Goal: Task Accomplishment & Management: Complete application form

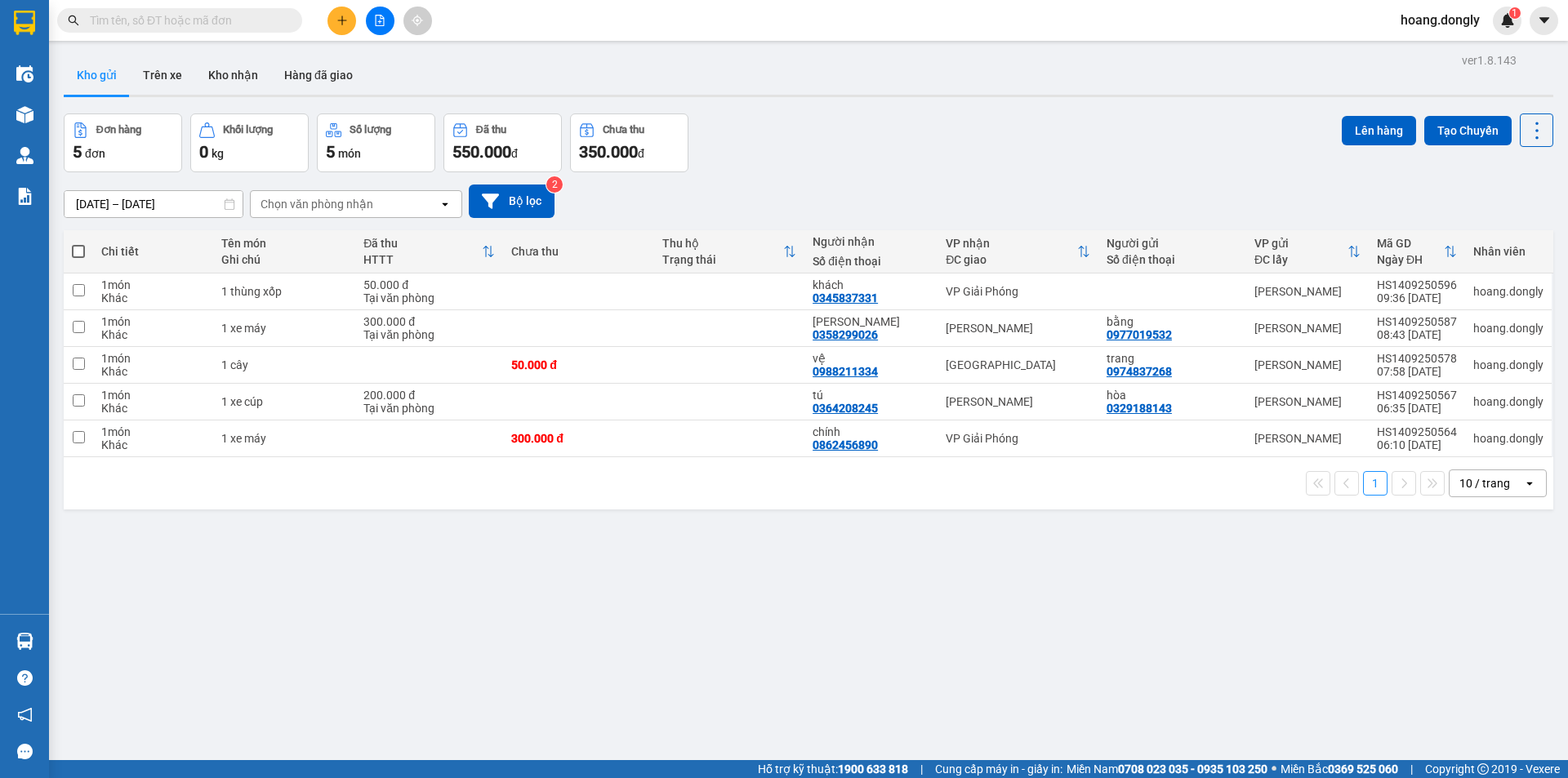
click at [340, 22] on icon "plus" at bounding box center [341, 20] width 11 height 11
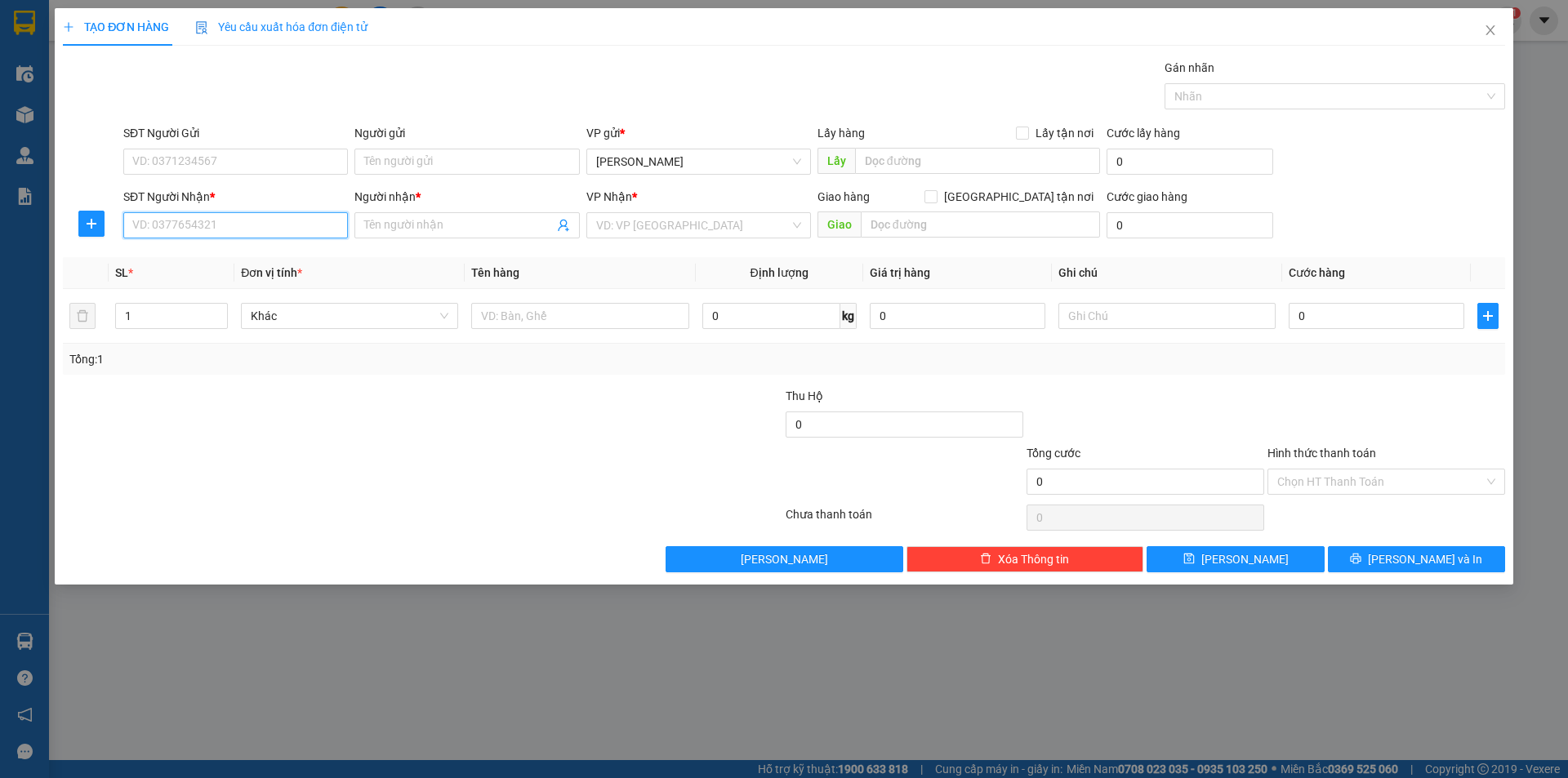
click at [219, 231] on input "SĐT Người Nhận *" at bounding box center [235, 225] width 225 height 26
type input "0379179636"
click at [426, 228] on input "Người nhận *" at bounding box center [458, 225] width 189 height 18
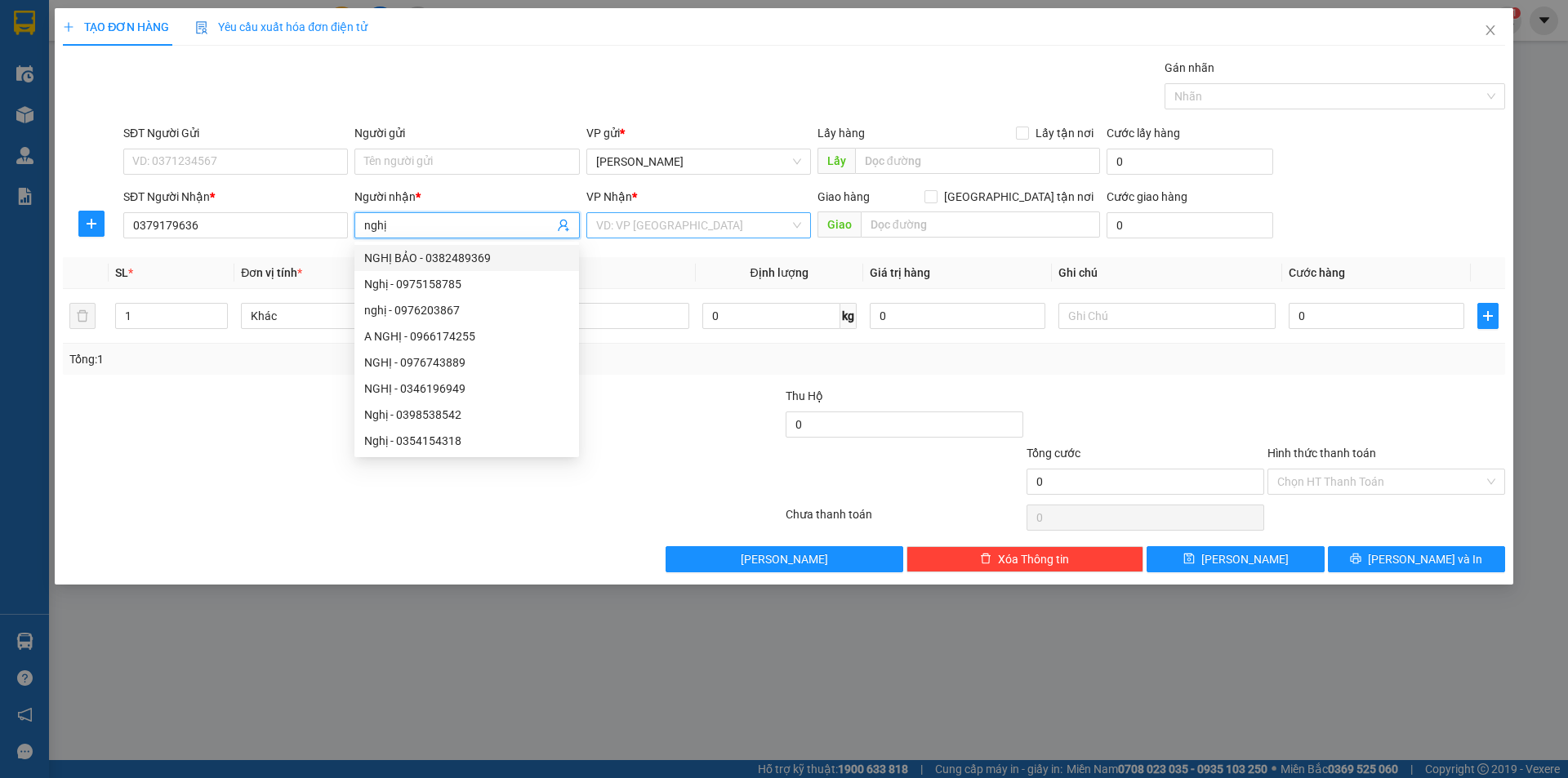
type input "nghị"
click at [679, 223] on input "search" at bounding box center [693, 225] width 194 height 24
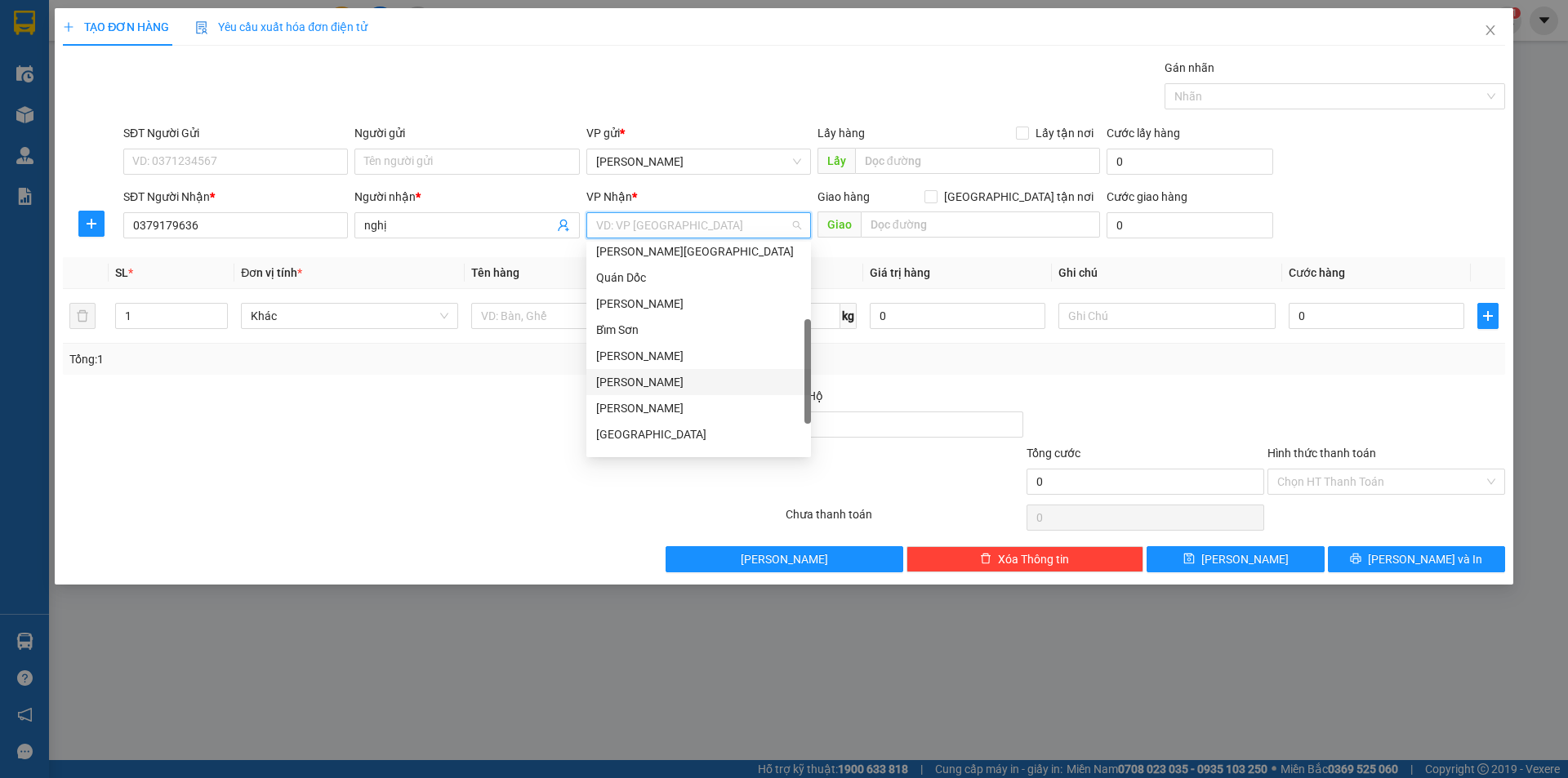
scroll to position [235, 0]
click at [664, 385] on div "Bến xe Giáp Bát" at bounding box center [699, 389] width 205 height 18
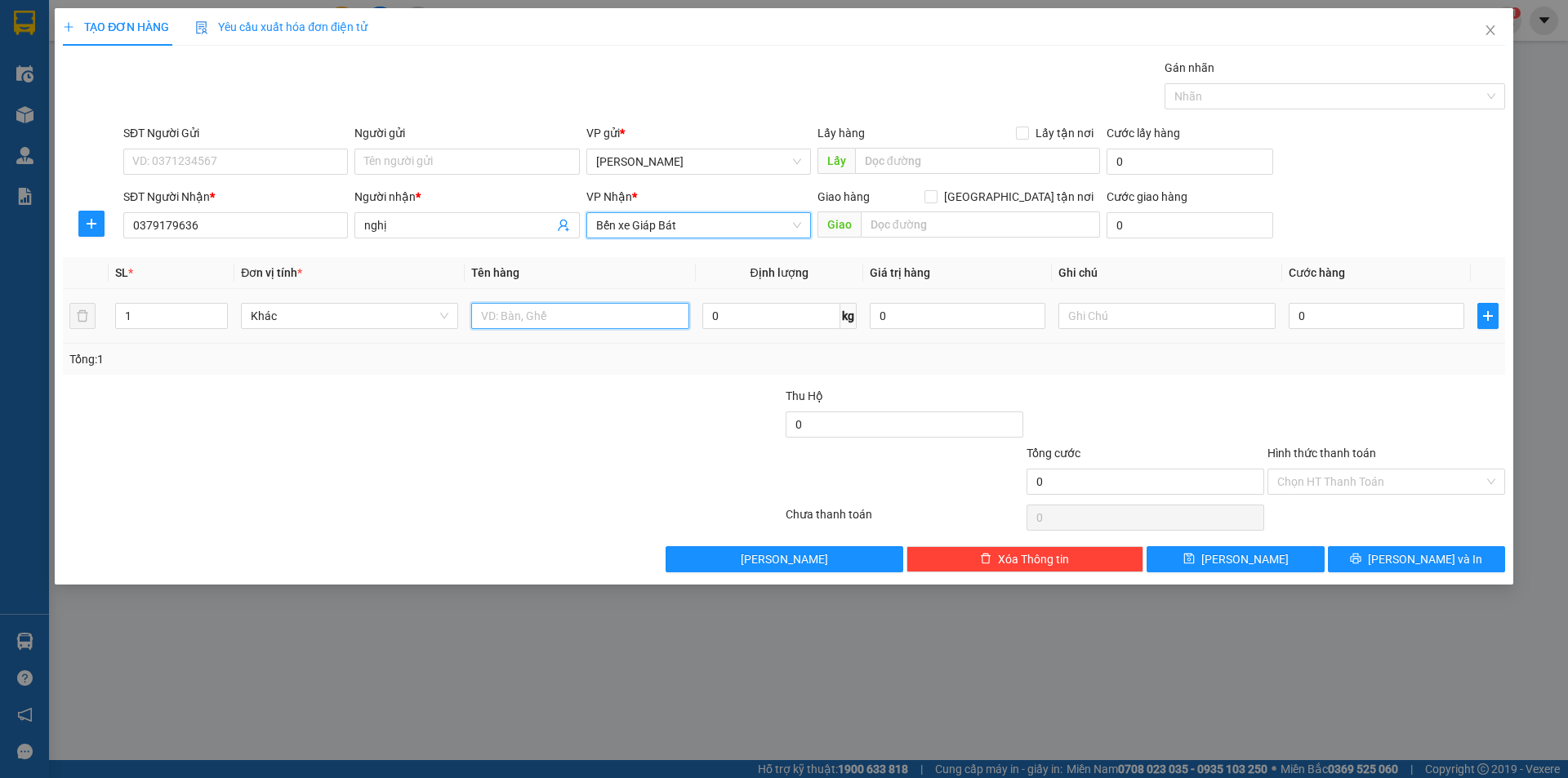
click at [566, 321] on input "text" at bounding box center [580, 316] width 217 height 26
type input "1 xe máy"
click at [1297, 316] on input "0" at bounding box center [1376, 316] width 176 height 26
click at [1298, 313] on input "0" at bounding box center [1376, 316] width 176 height 26
type input "30"
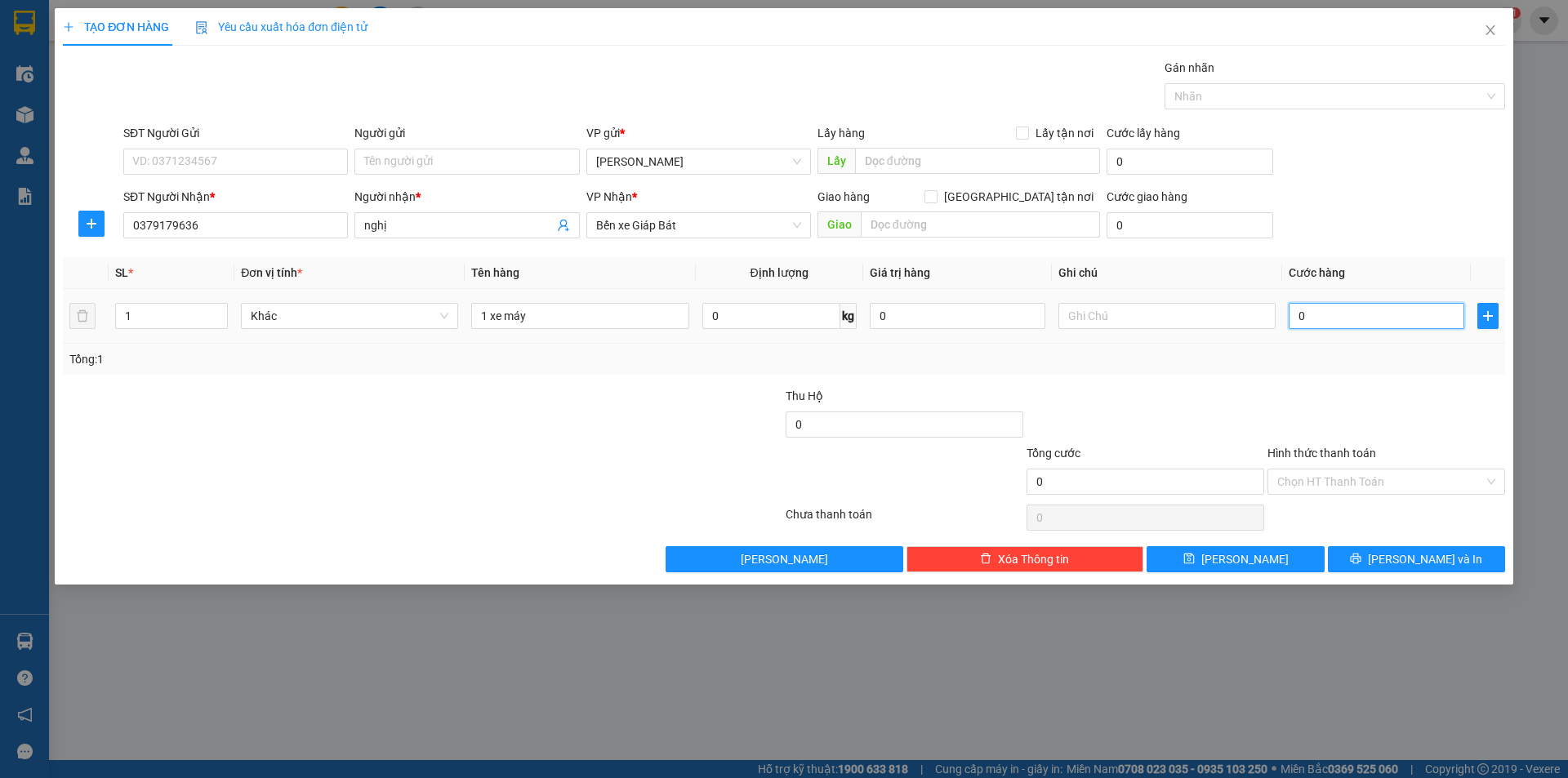
type input "30"
type input "300"
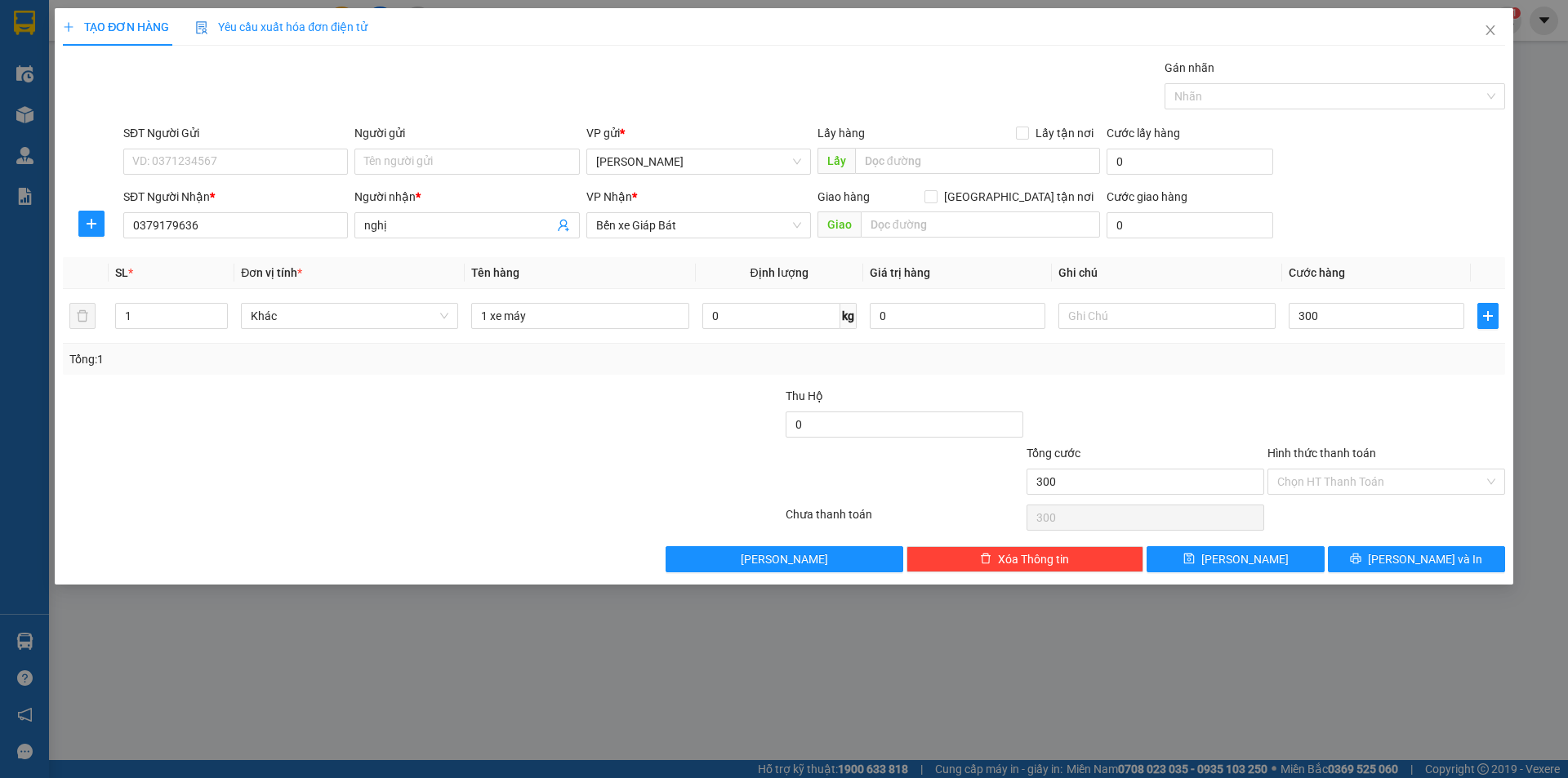
click at [1249, 394] on div at bounding box center [1145, 415] width 241 height 57
type input "300.000"
click at [1361, 557] on icon "printer" at bounding box center [1355, 559] width 10 height 10
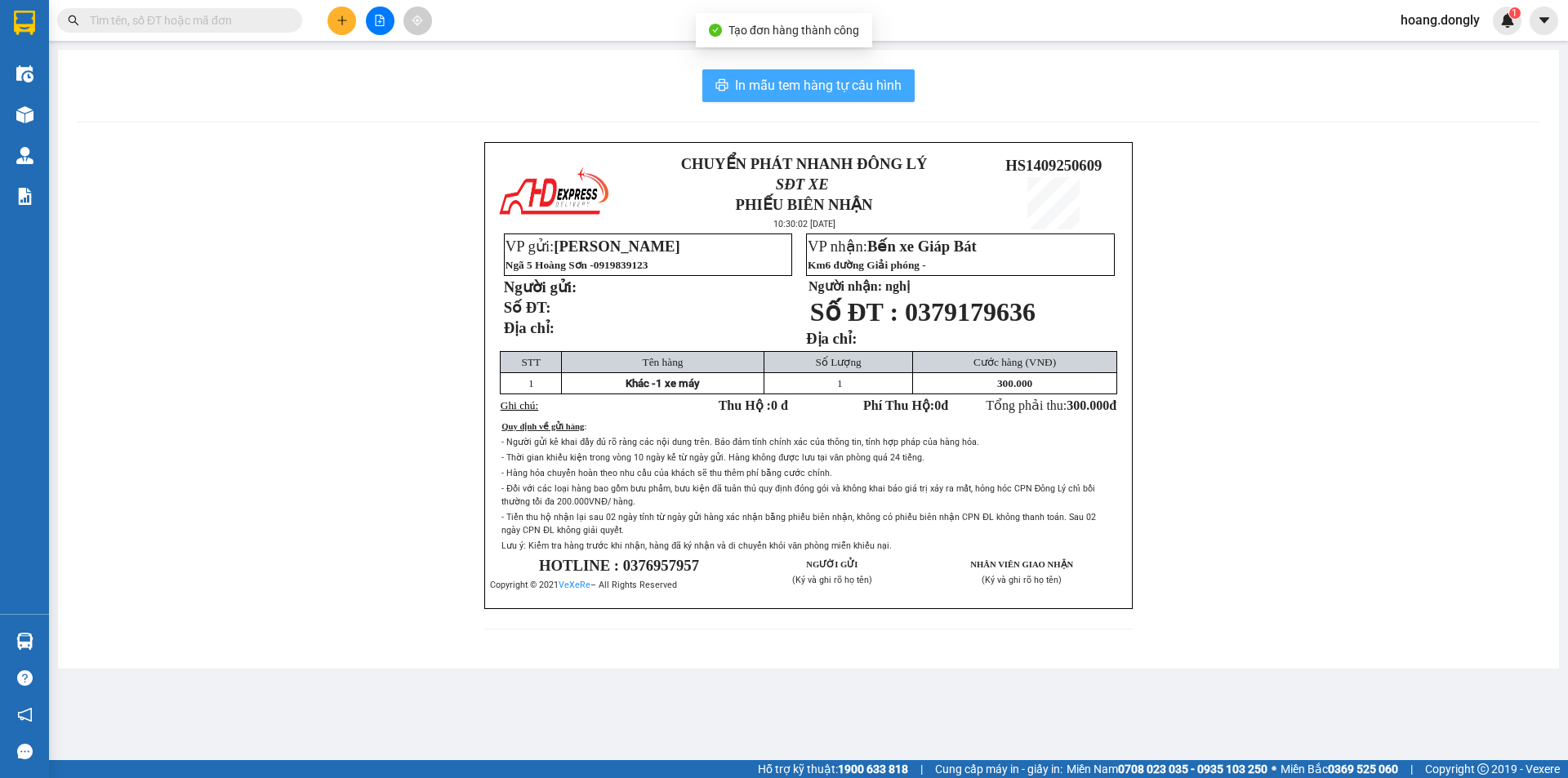
click at [781, 73] on button "In mẫu tem hàng tự cấu hình" at bounding box center [808, 86] width 212 height 33
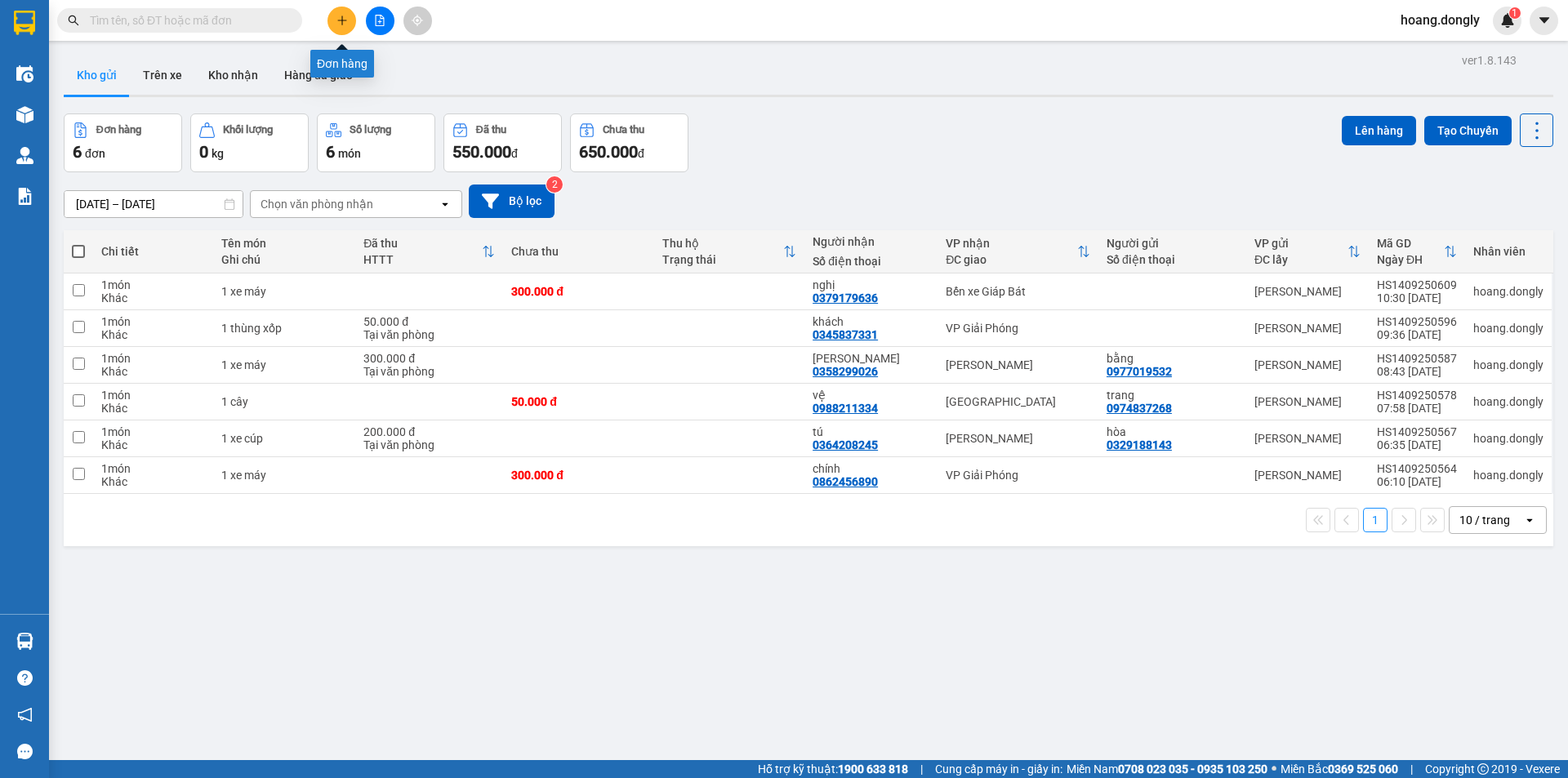
click at [338, 14] on button at bounding box center [341, 21] width 28 height 28
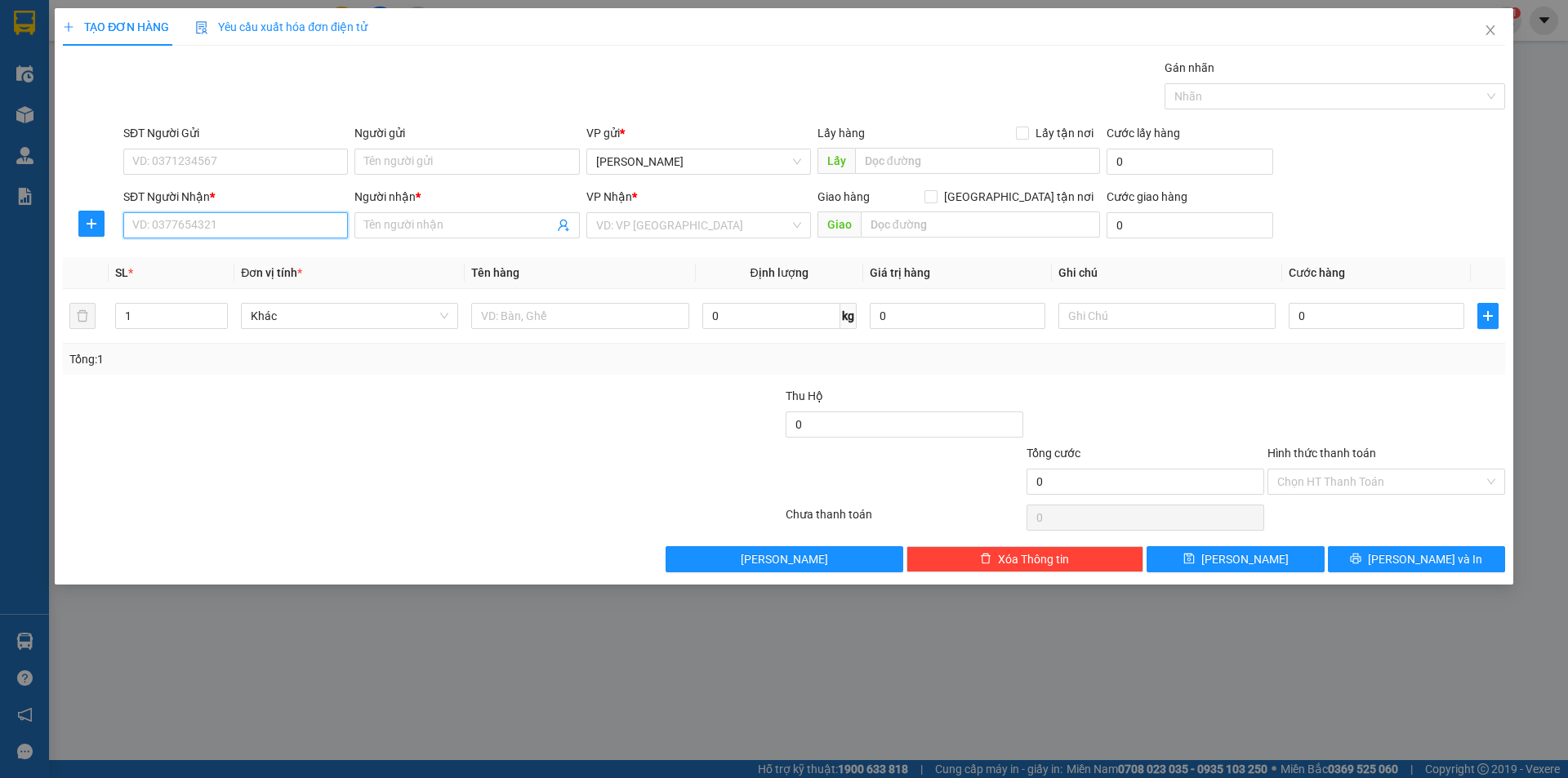
click at [190, 227] on input "SĐT Người Nhận *" at bounding box center [235, 225] width 225 height 26
type input "0389923635"
click at [431, 221] on input "Người nhận *" at bounding box center [458, 225] width 189 height 18
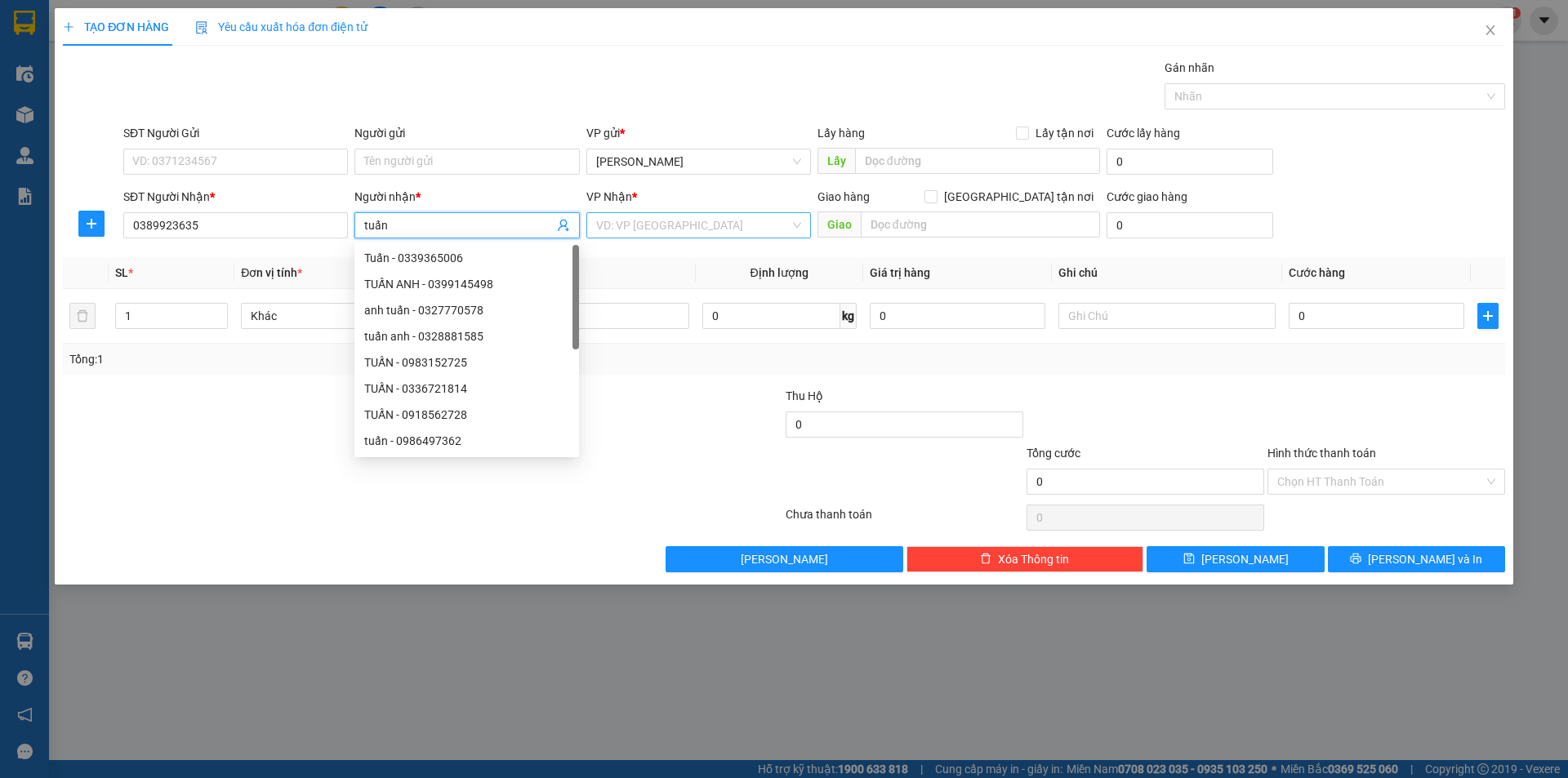
type input "tuấn"
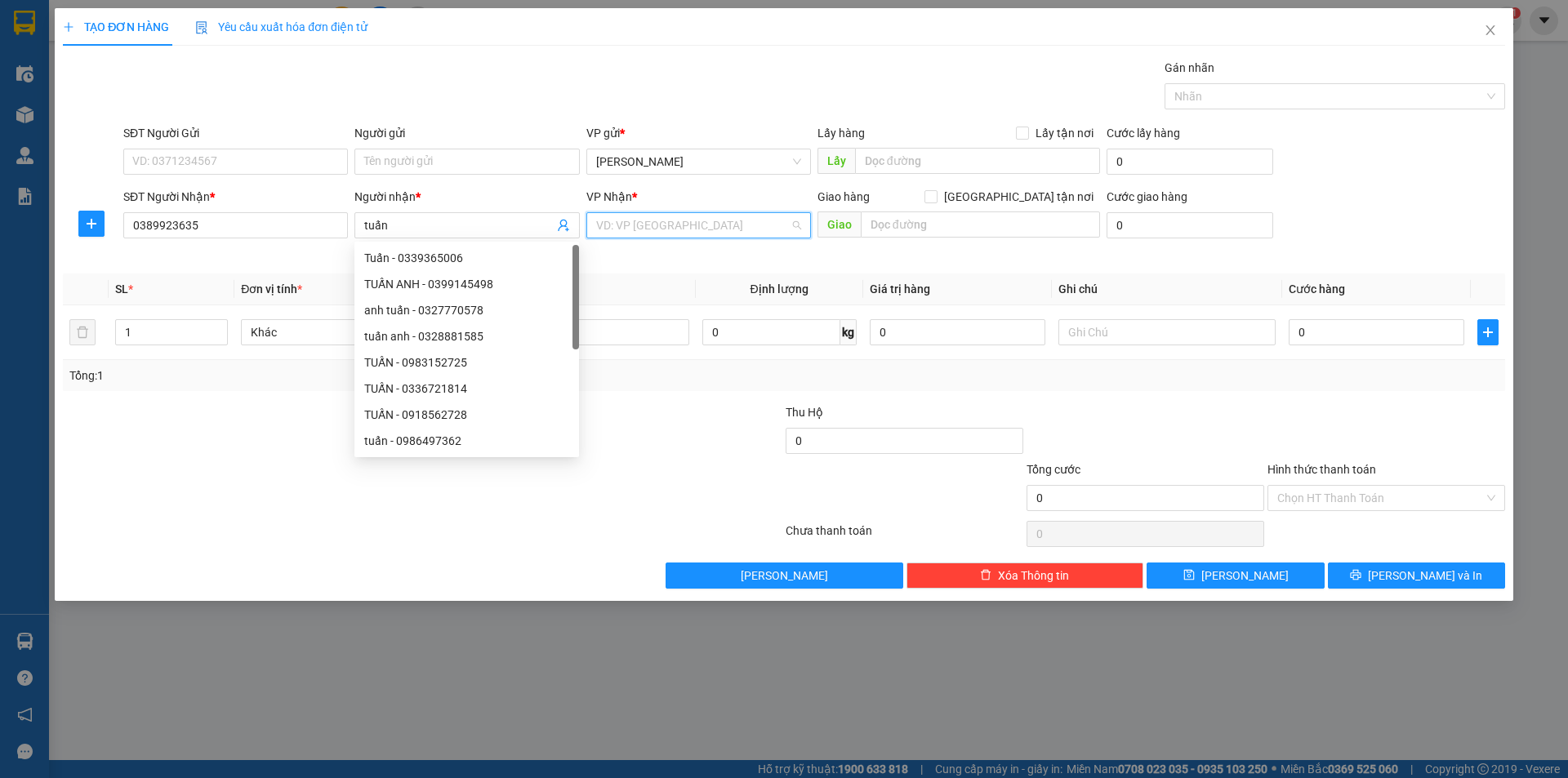
click at [651, 218] on input "search" at bounding box center [693, 225] width 194 height 24
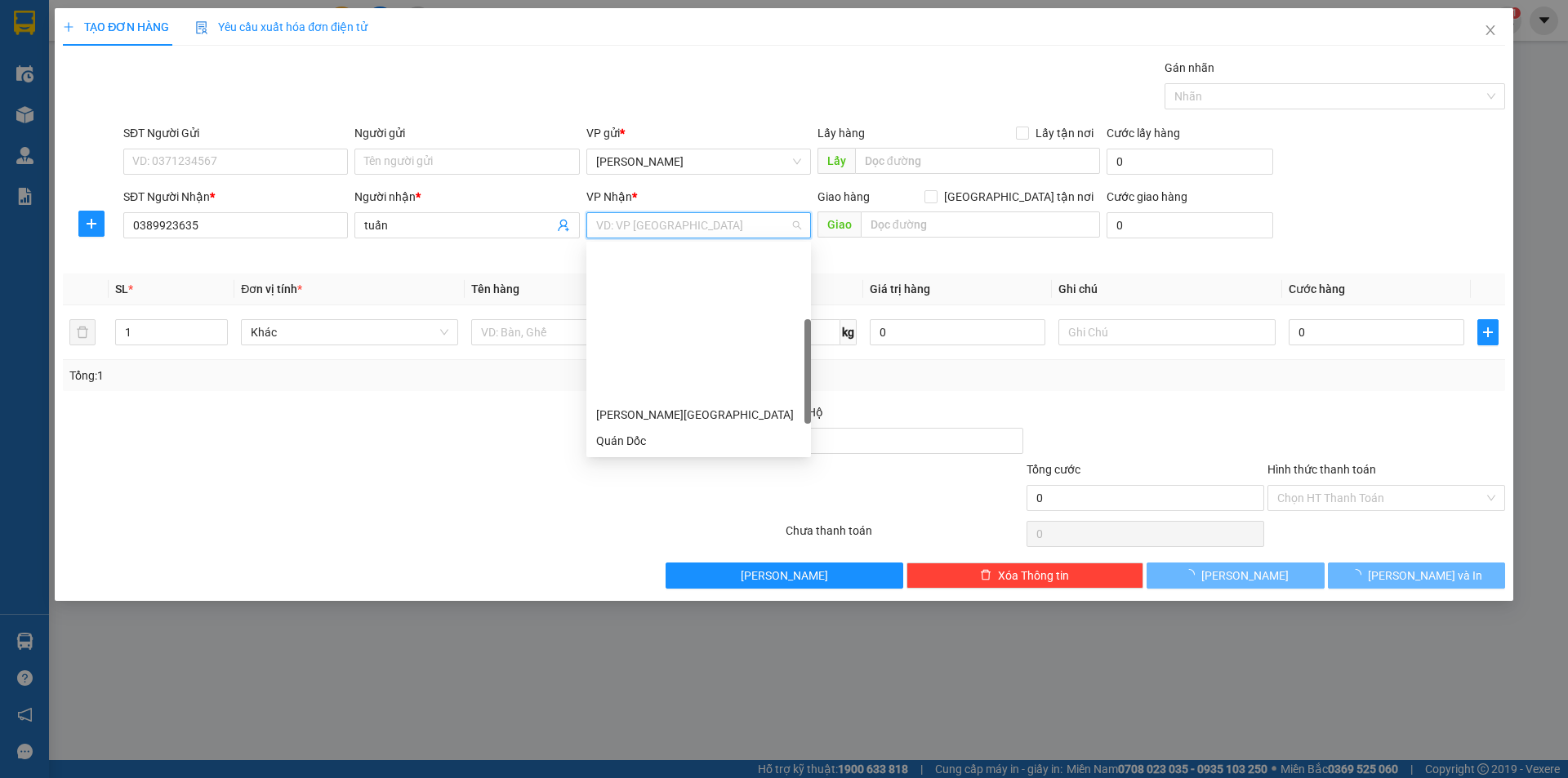
scroll to position [235, 0]
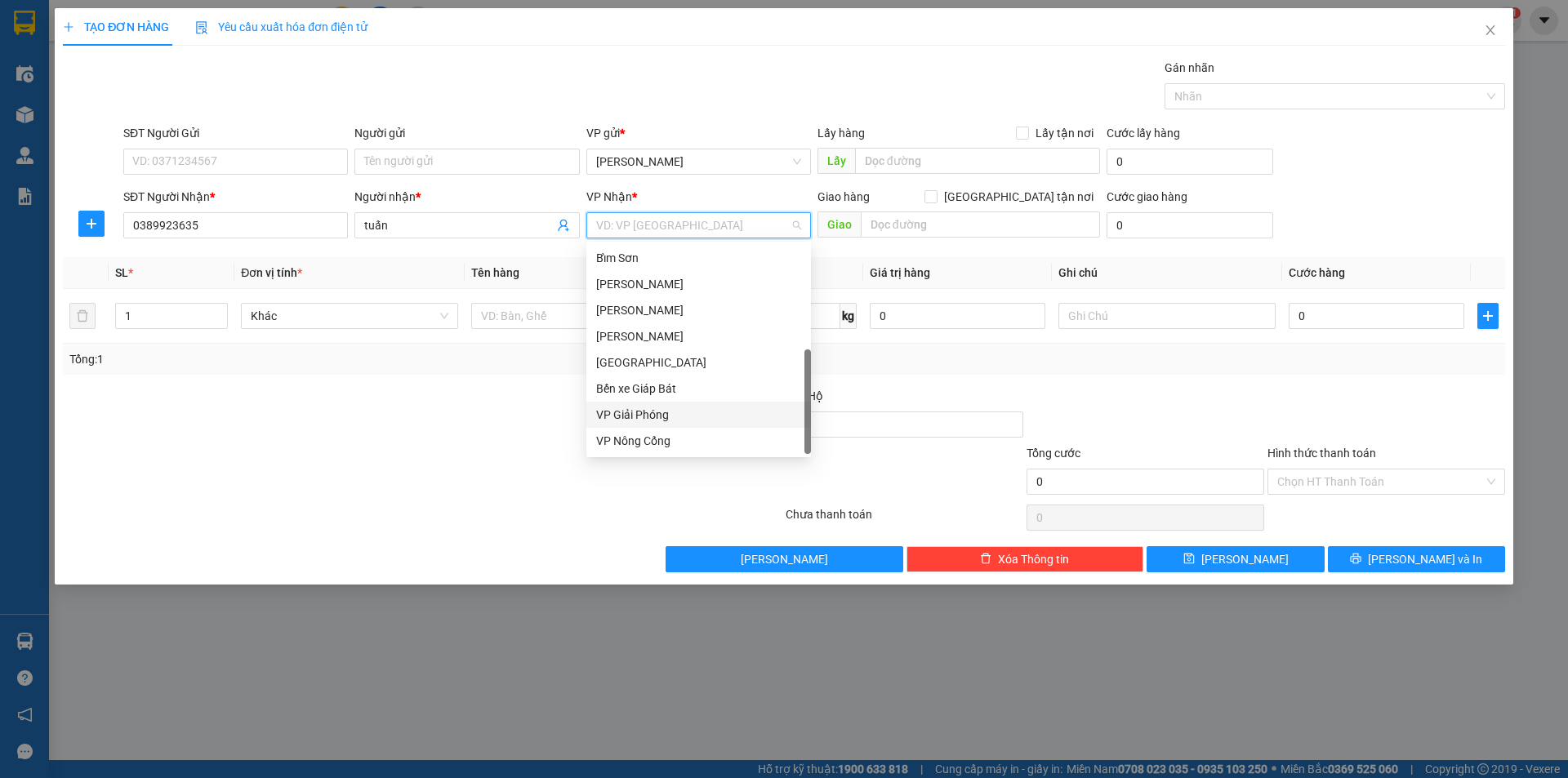
click at [654, 412] on div "VP Giải Phóng" at bounding box center [699, 414] width 205 height 18
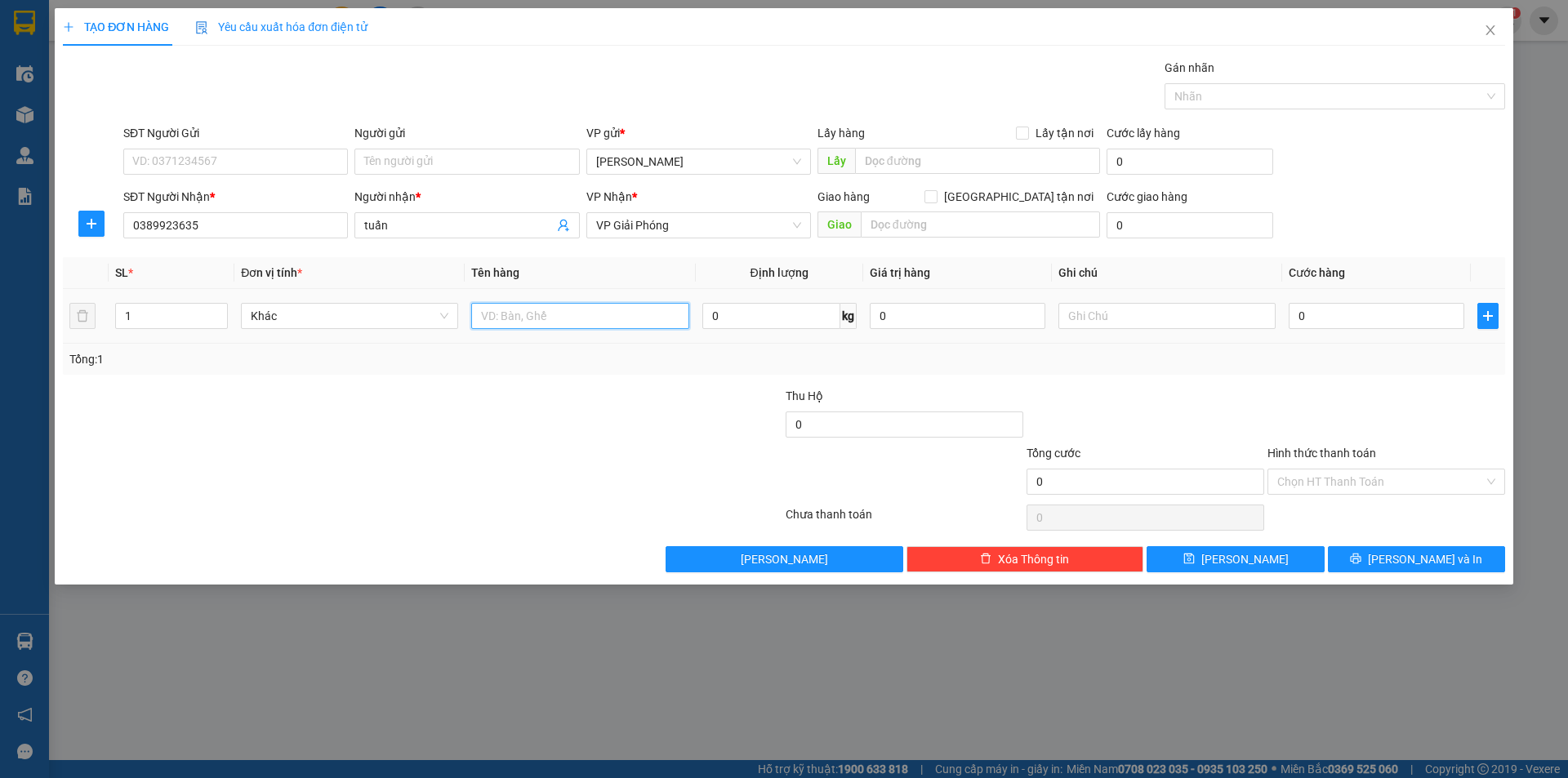
click at [540, 305] on input "text" at bounding box center [580, 316] width 217 height 26
type input "1 thùng"
click at [1302, 314] on input "0" at bounding box center [1376, 316] width 176 height 26
click at [1294, 314] on input "0" at bounding box center [1376, 316] width 176 height 26
type input "50"
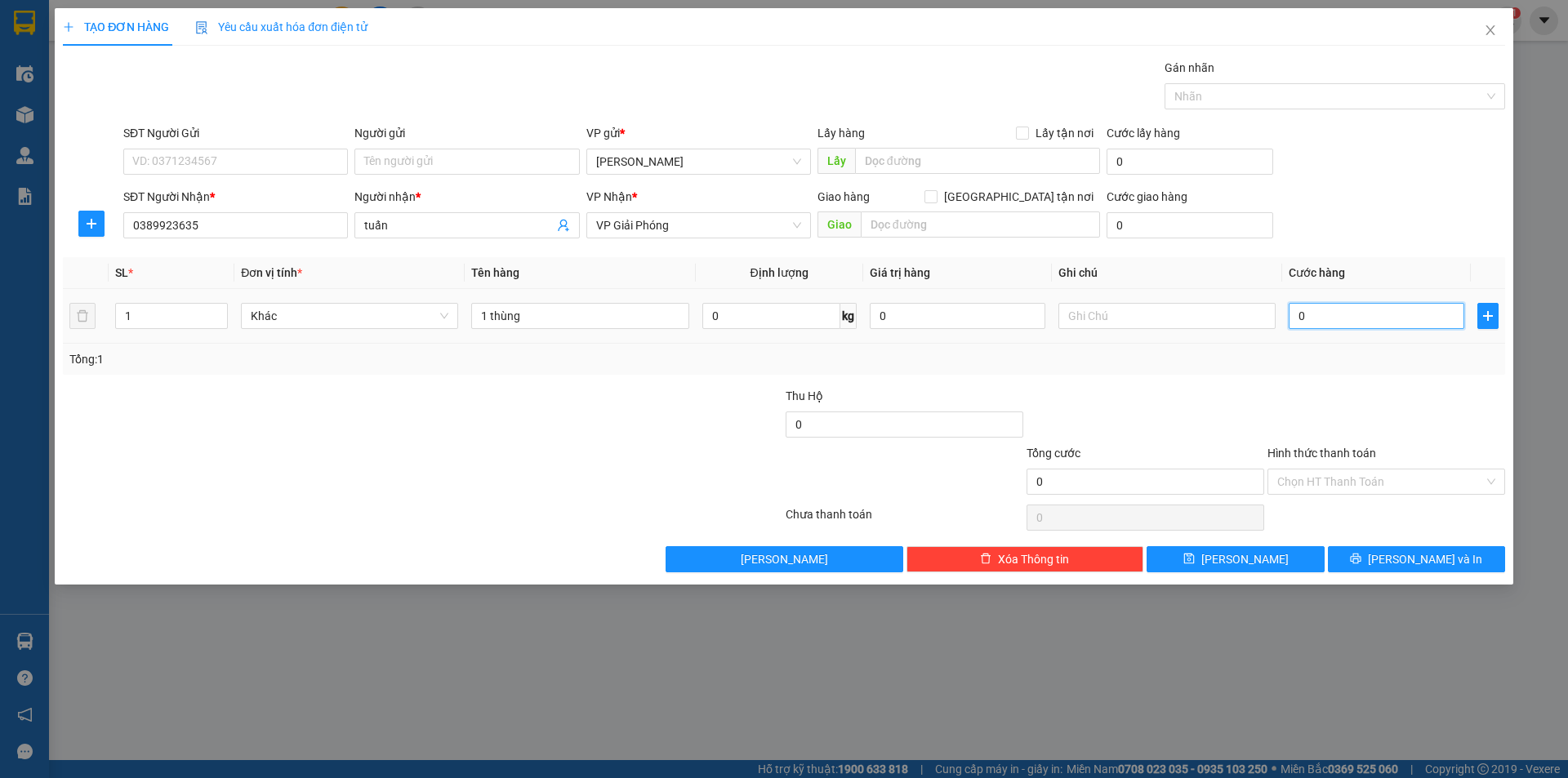
type input "50"
click at [1498, 483] on div "Chọn HT Thanh Toán" at bounding box center [1386, 482] width 238 height 26
type input "50.000"
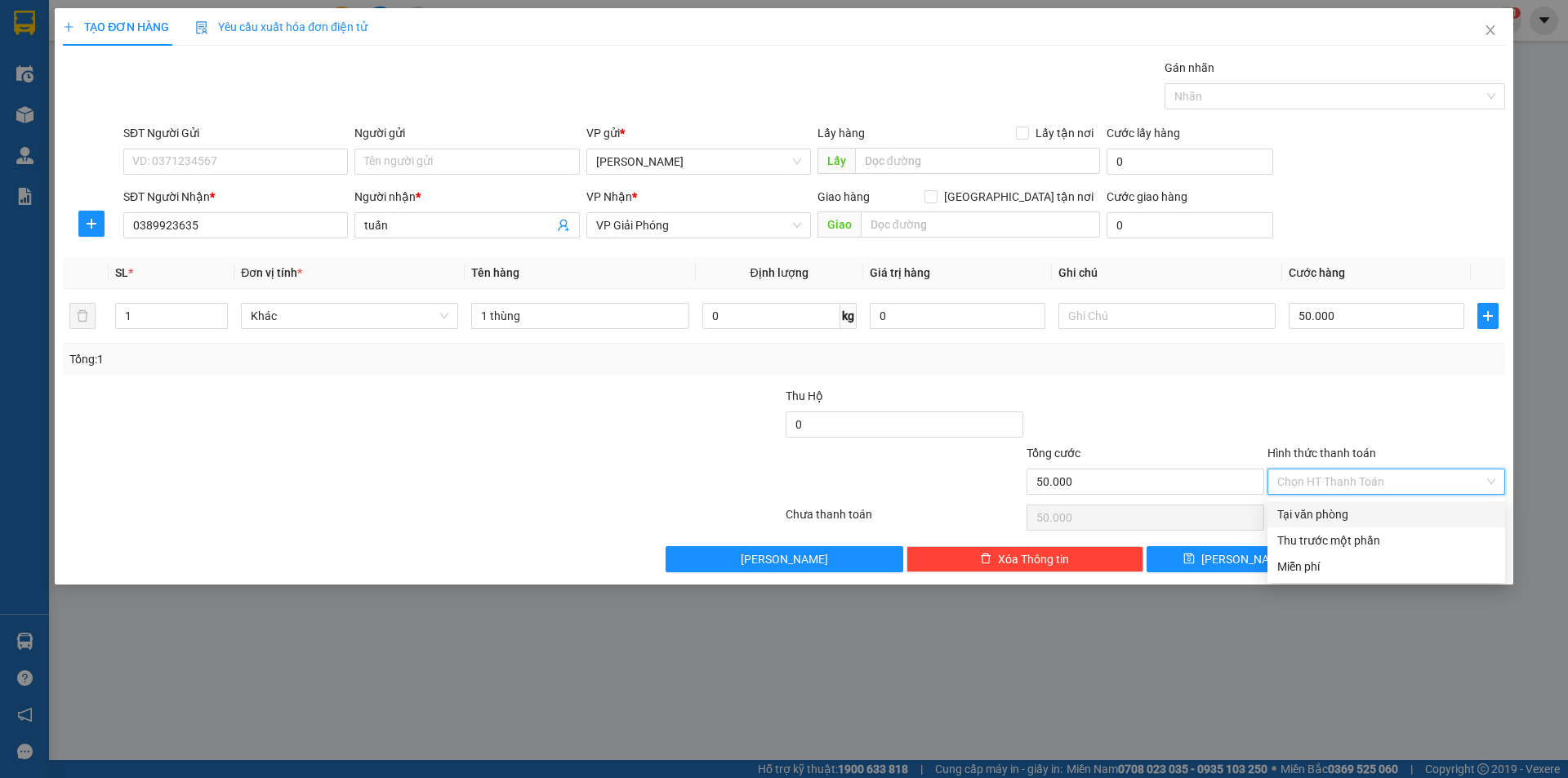
click at [1341, 514] on div "Tại văn phòng" at bounding box center [1385, 514] width 218 height 18
type input "0"
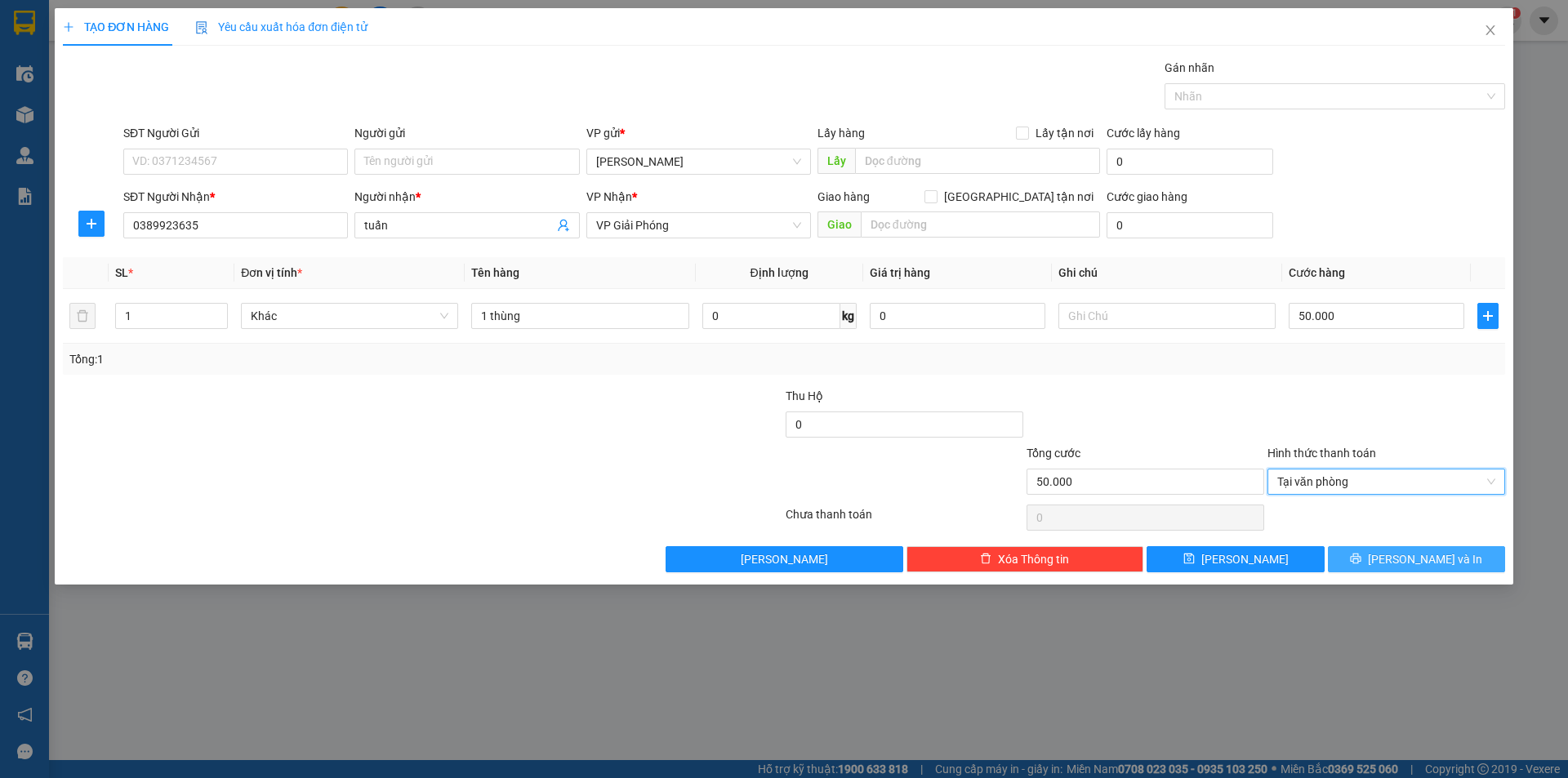
click at [1428, 560] on span "[PERSON_NAME] và In" at bounding box center [1424, 559] width 115 height 18
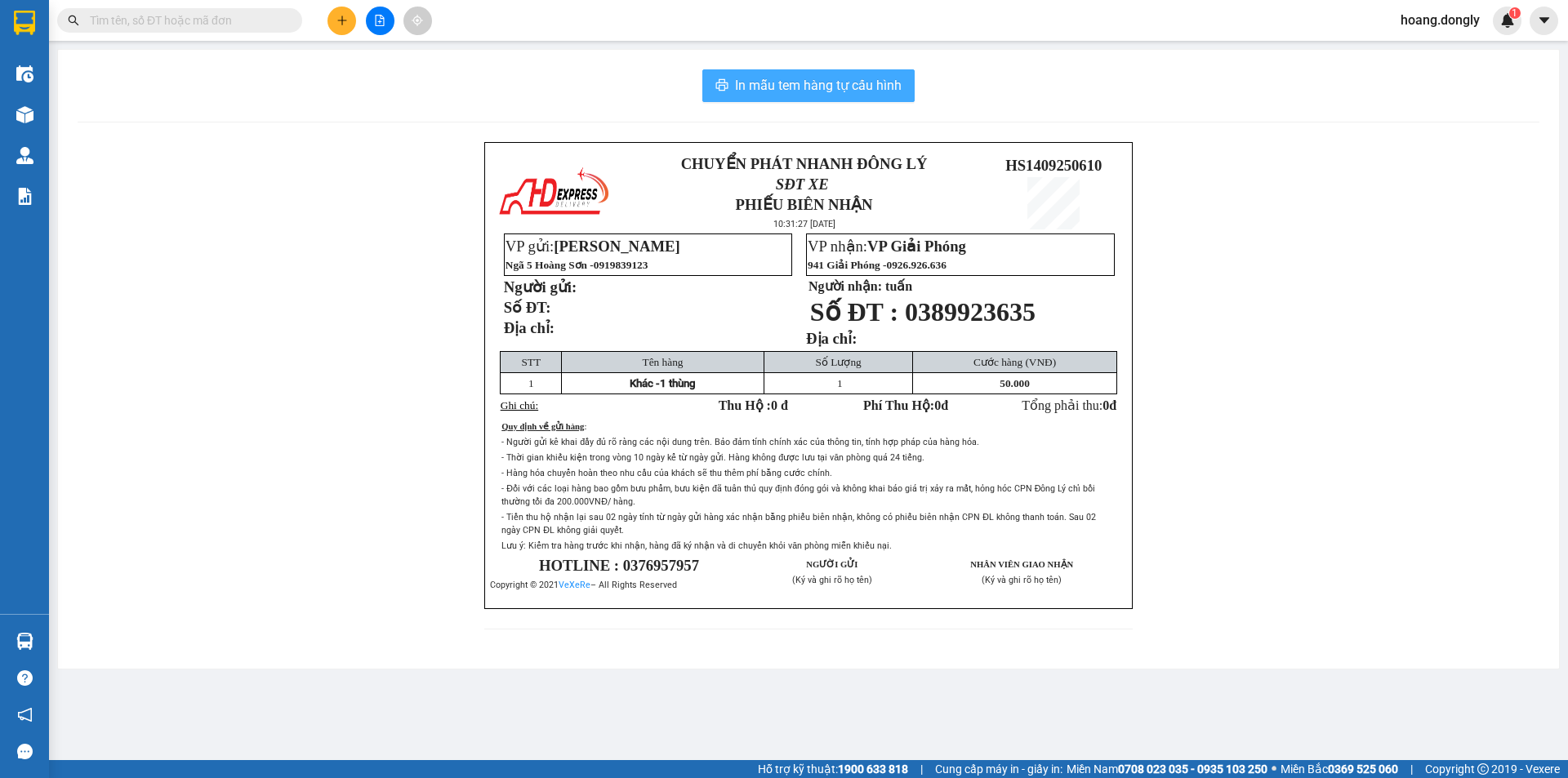
click at [787, 83] on span "In mẫu tem hàng tự cấu hình" at bounding box center [818, 85] width 166 height 21
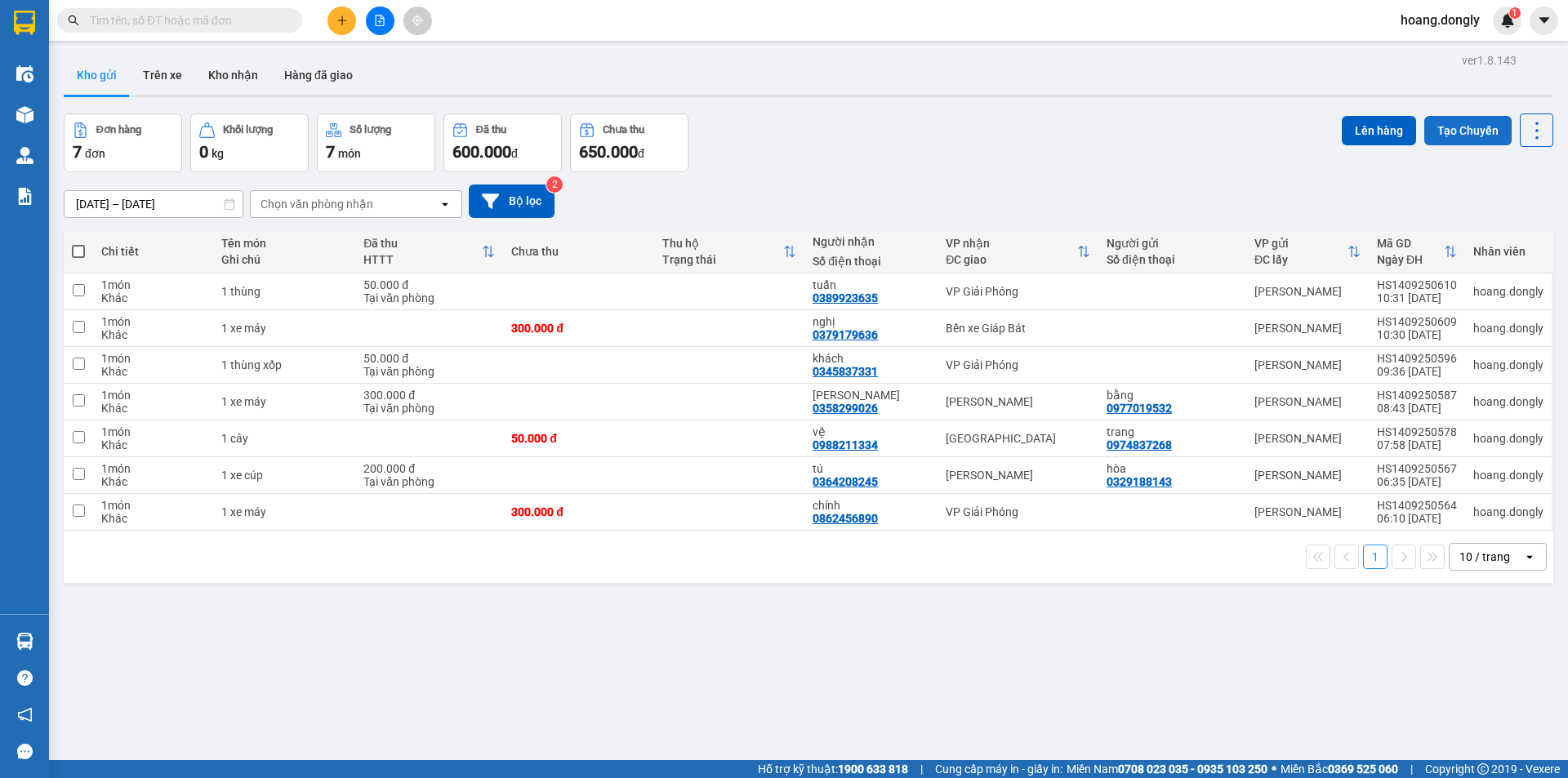
click at [1459, 132] on button "Tạo Chuyến" at bounding box center [1467, 131] width 87 height 29
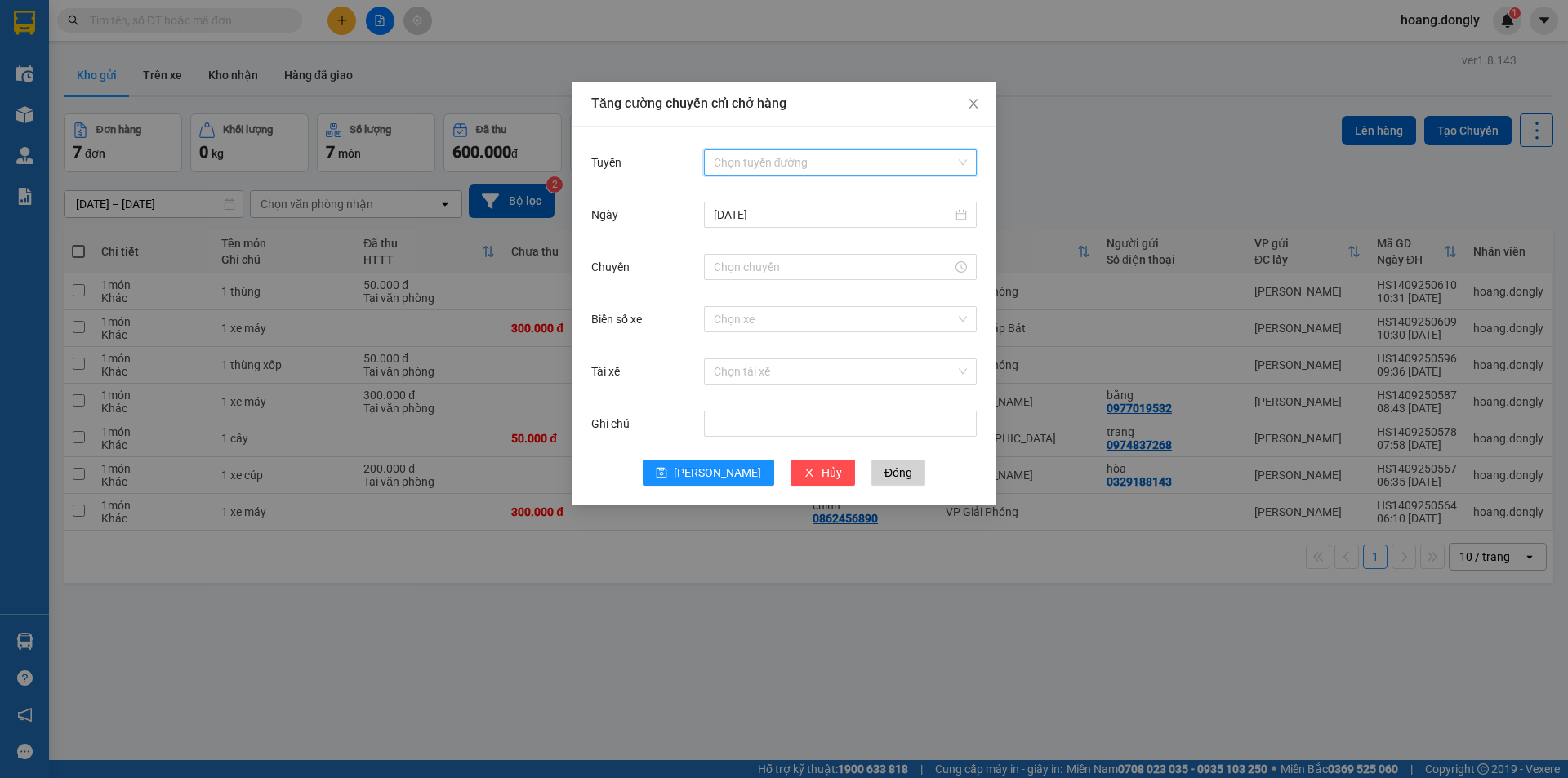
click at [955, 159] on input "Tuyến" at bounding box center [834, 162] width 242 height 24
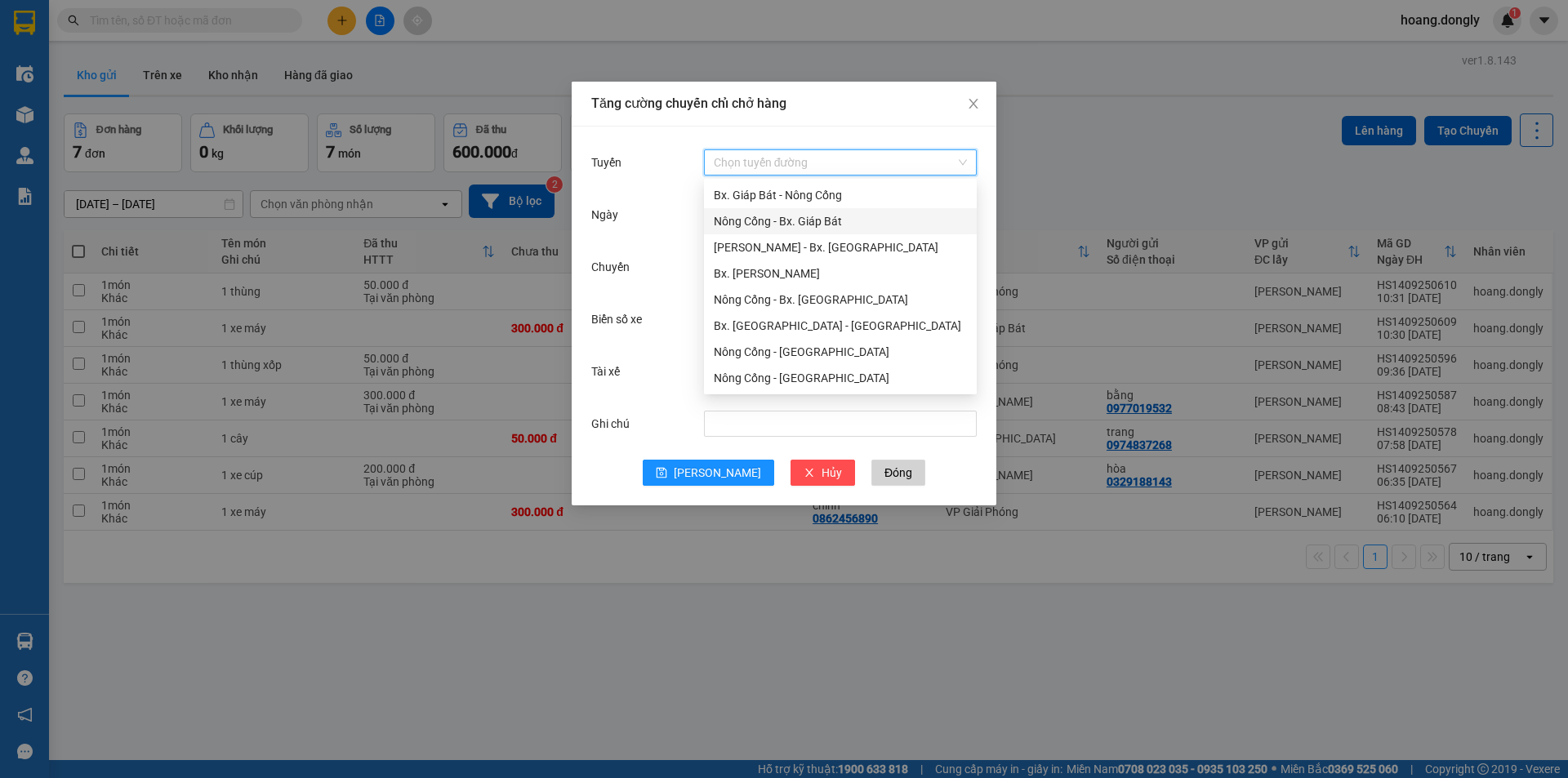
click at [804, 222] on div "Nông Cống - Bx. Giáp Bát" at bounding box center [840, 221] width 253 height 18
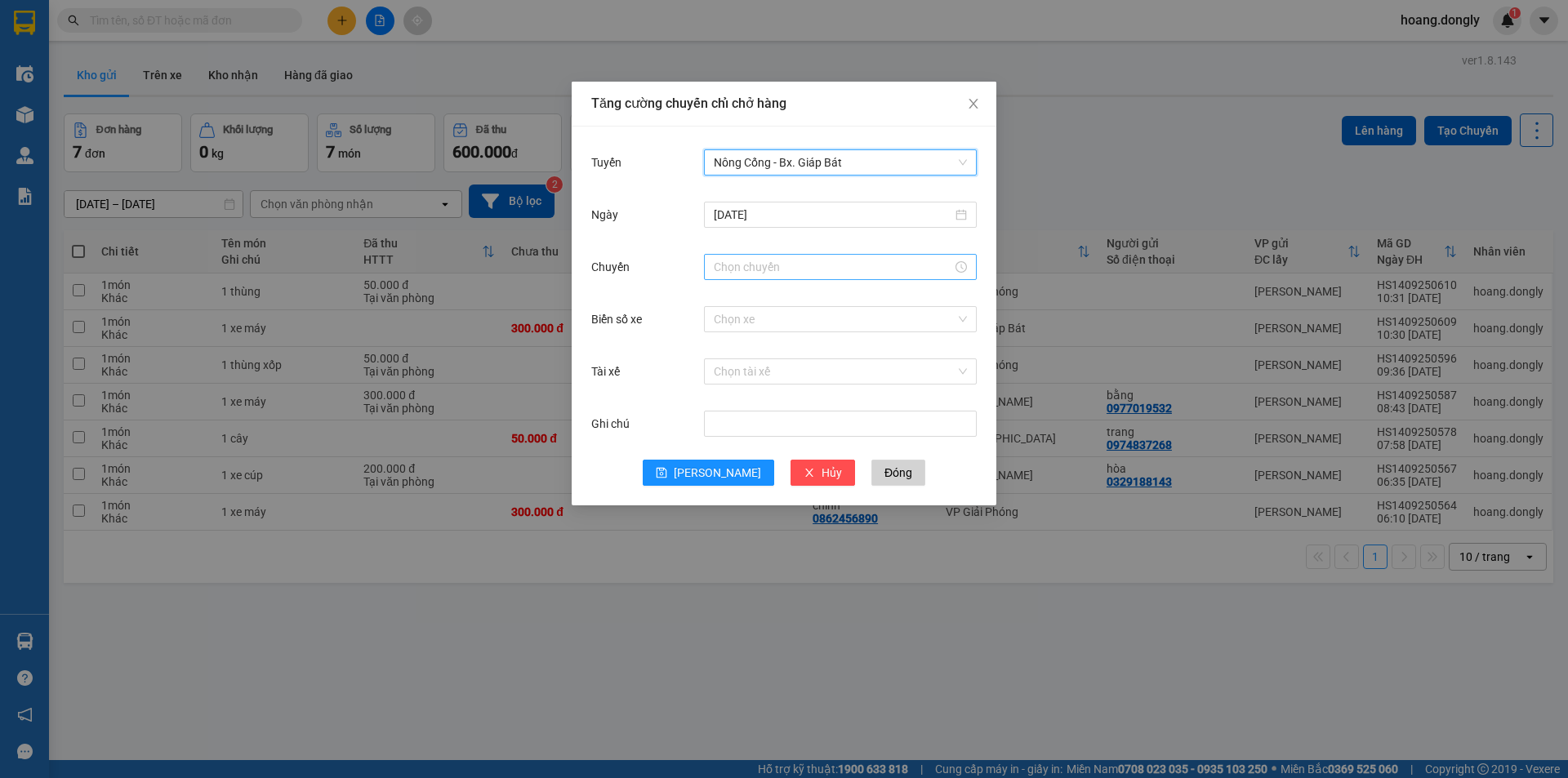
click at [832, 262] on input "Chuyến" at bounding box center [832, 266] width 239 height 18
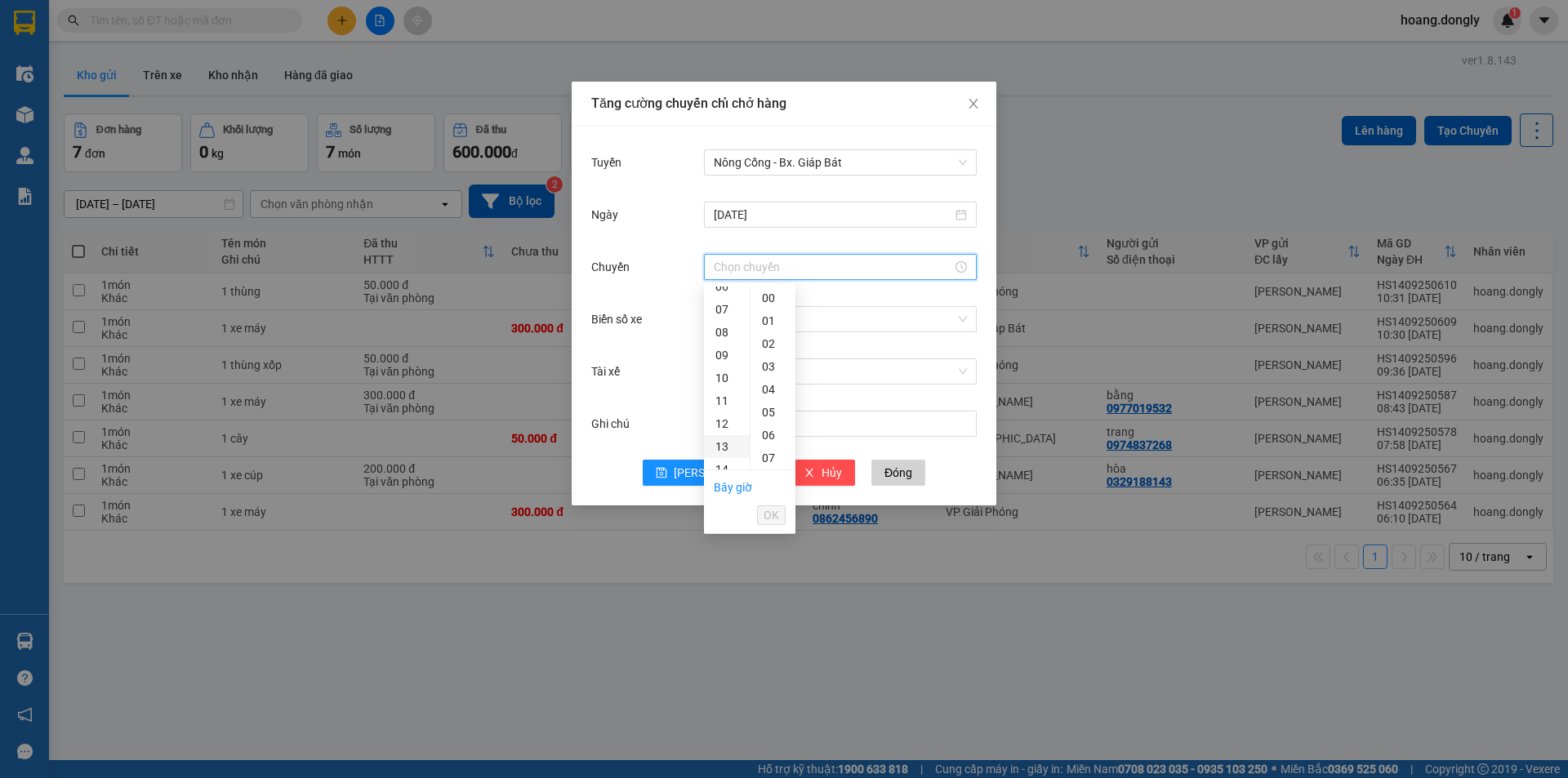
scroll to position [164, 0]
click at [721, 361] on div "10" at bounding box center [726, 363] width 46 height 23
click at [769, 333] on div "30" at bounding box center [773, 331] width 45 height 23
type input "10:30"
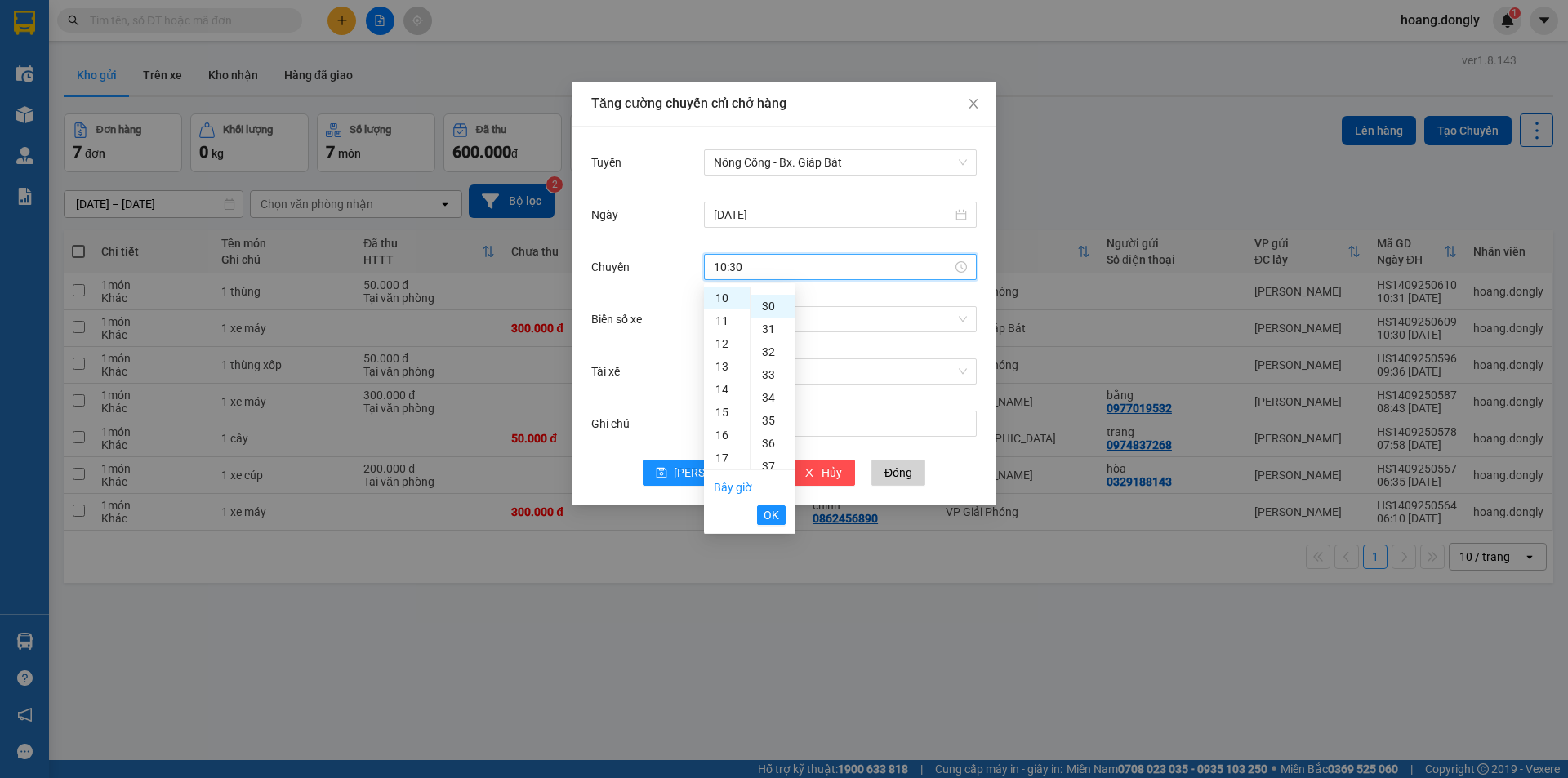
scroll to position [686, 0]
click at [775, 517] on span "OK" at bounding box center [771, 515] width 16 height 18
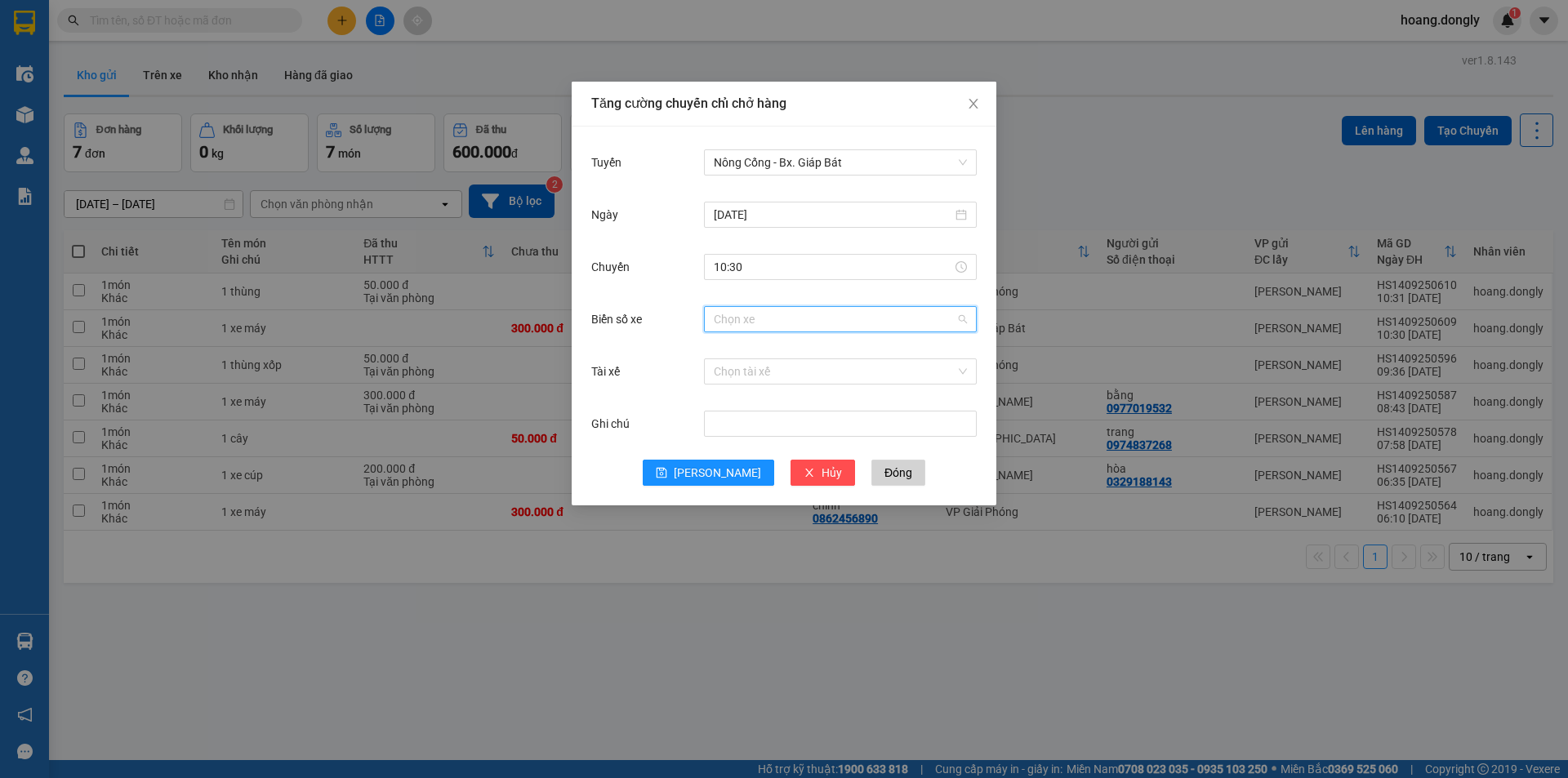
click at [749, 320] on input "Biển số xe" at bounding box center [834, 319] width 242 height 24
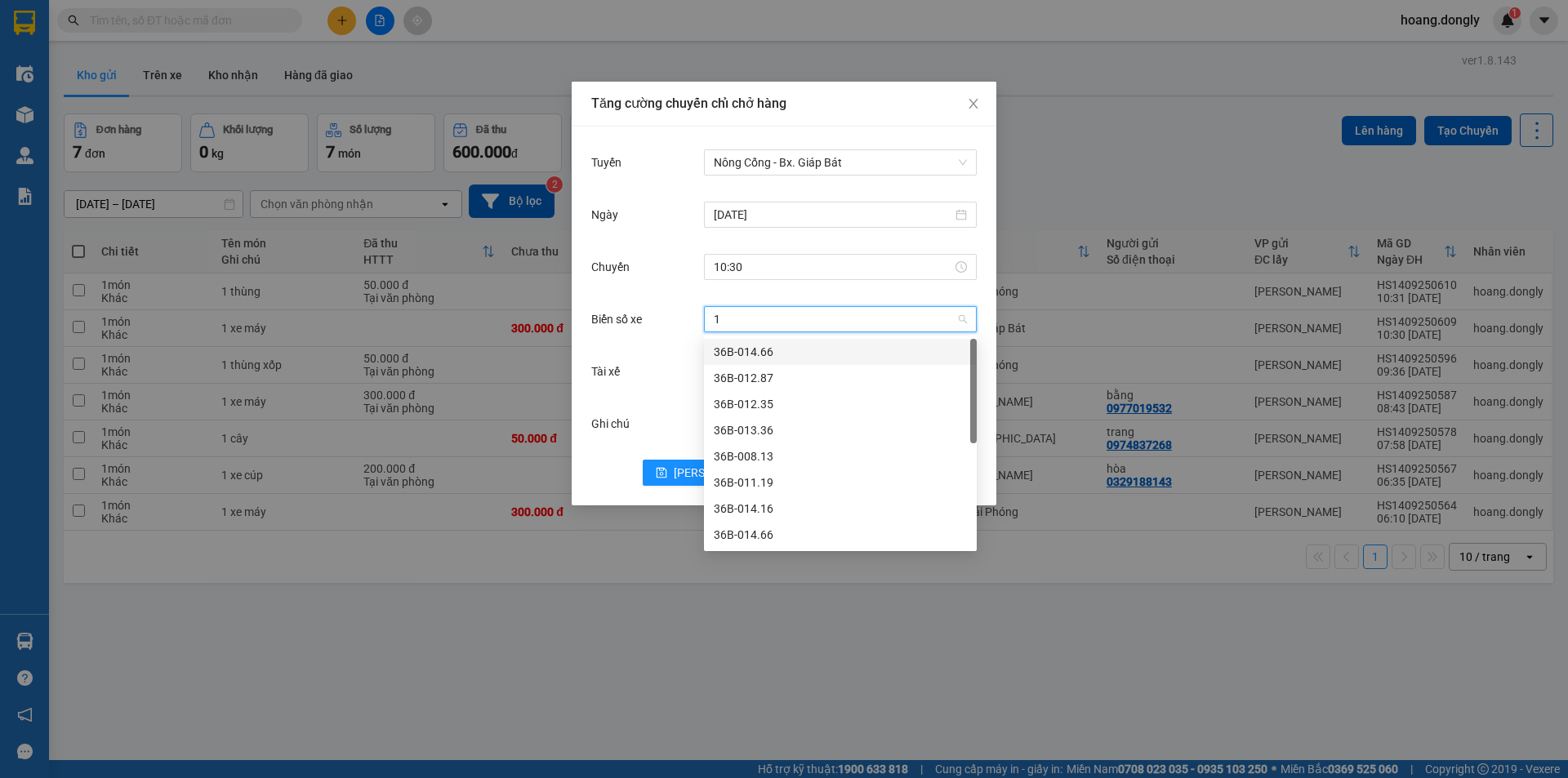
type input "14"
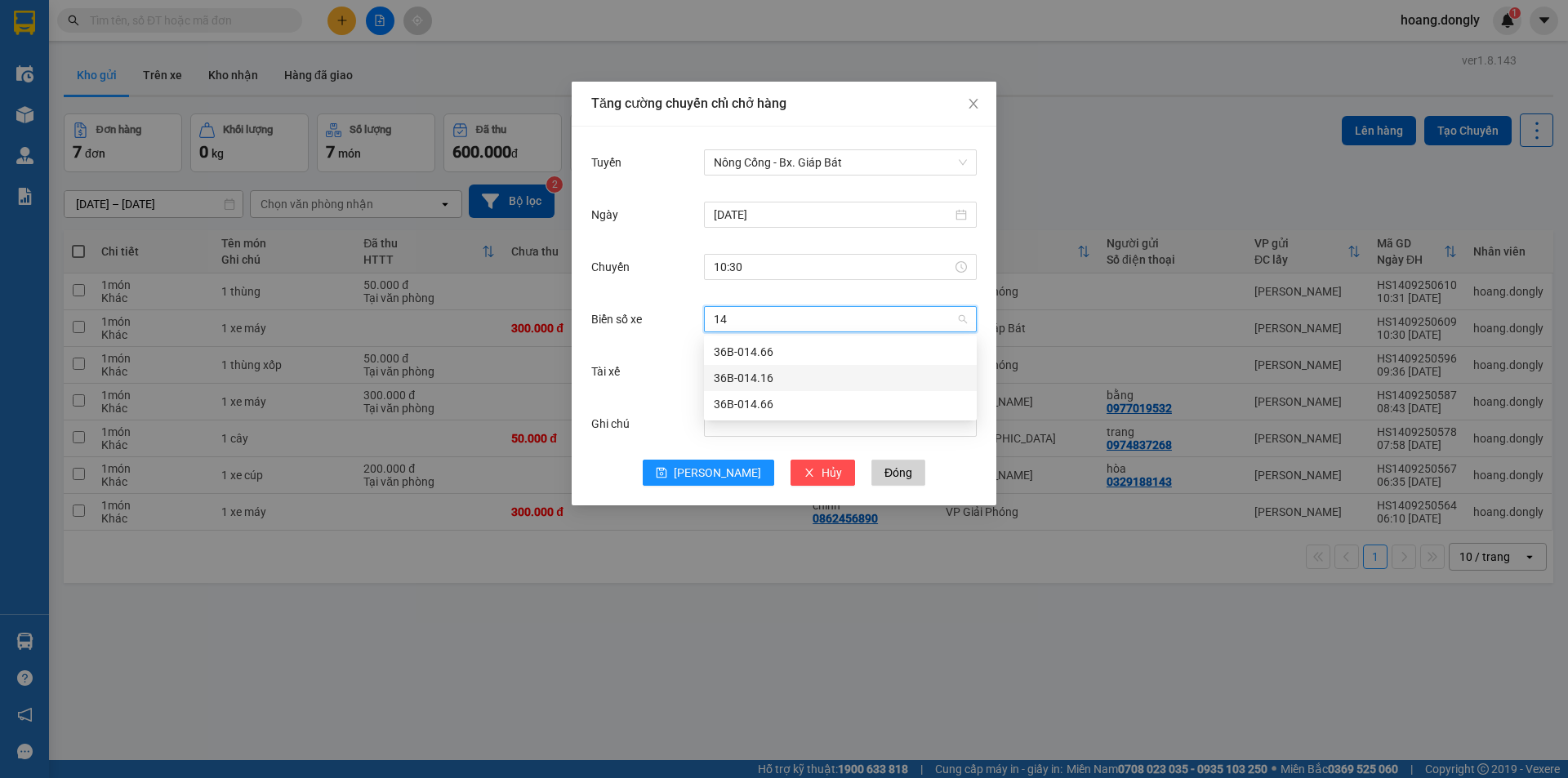
click at [746, 373] on div "36B-014.16" at bounding box center [840, 377] width 253 height 18
click at [755, 367] on input "Tài xế" at bounding box center [834, 371] width 242 height 24
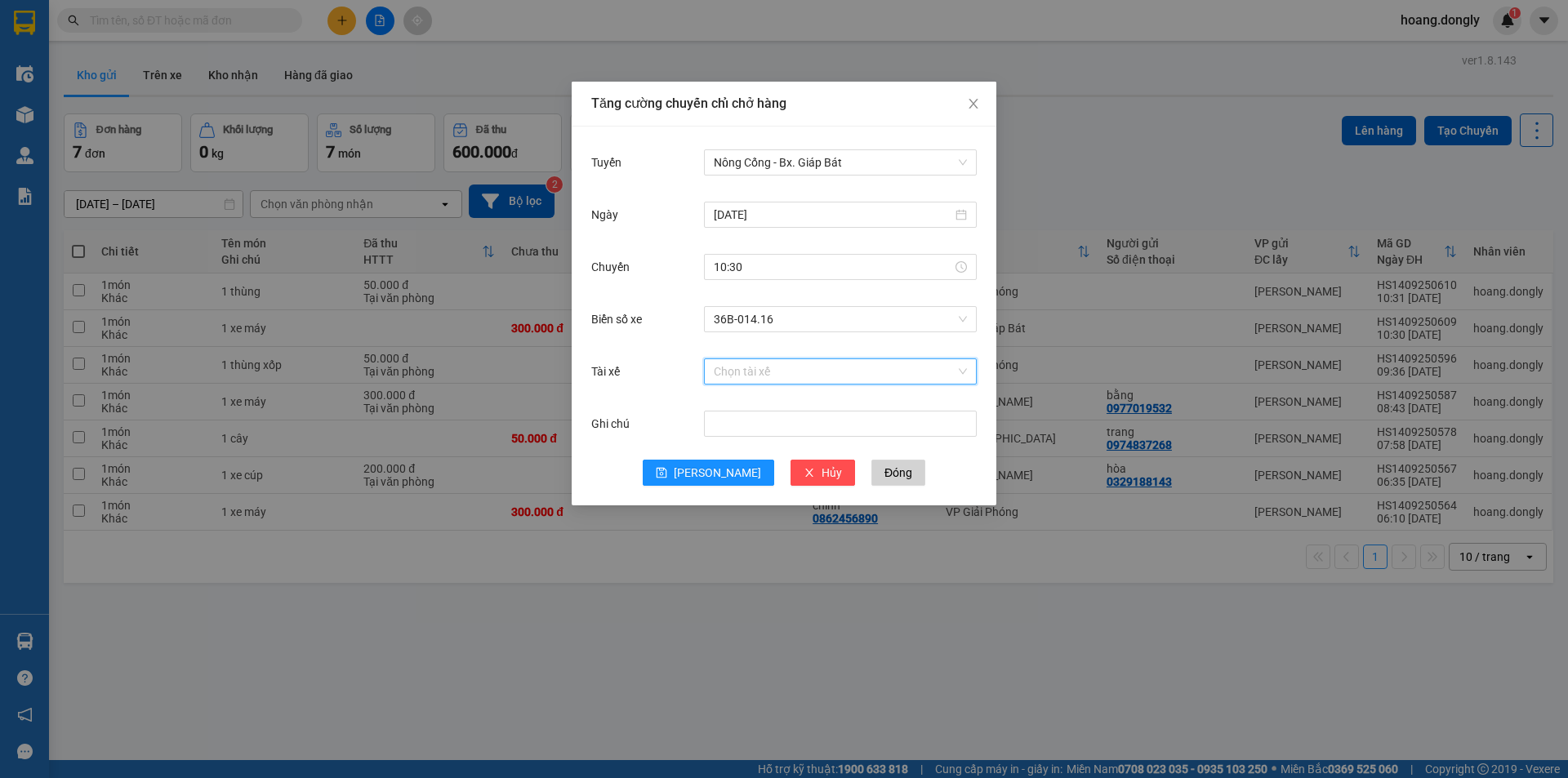
click at [745, 357] on div "Chọn tài xế" at bounding box center [840, 371] width 273 height 33
click at [744, 370] on input "Tài xế" at bounding box center [834, 371] width 242 height 24
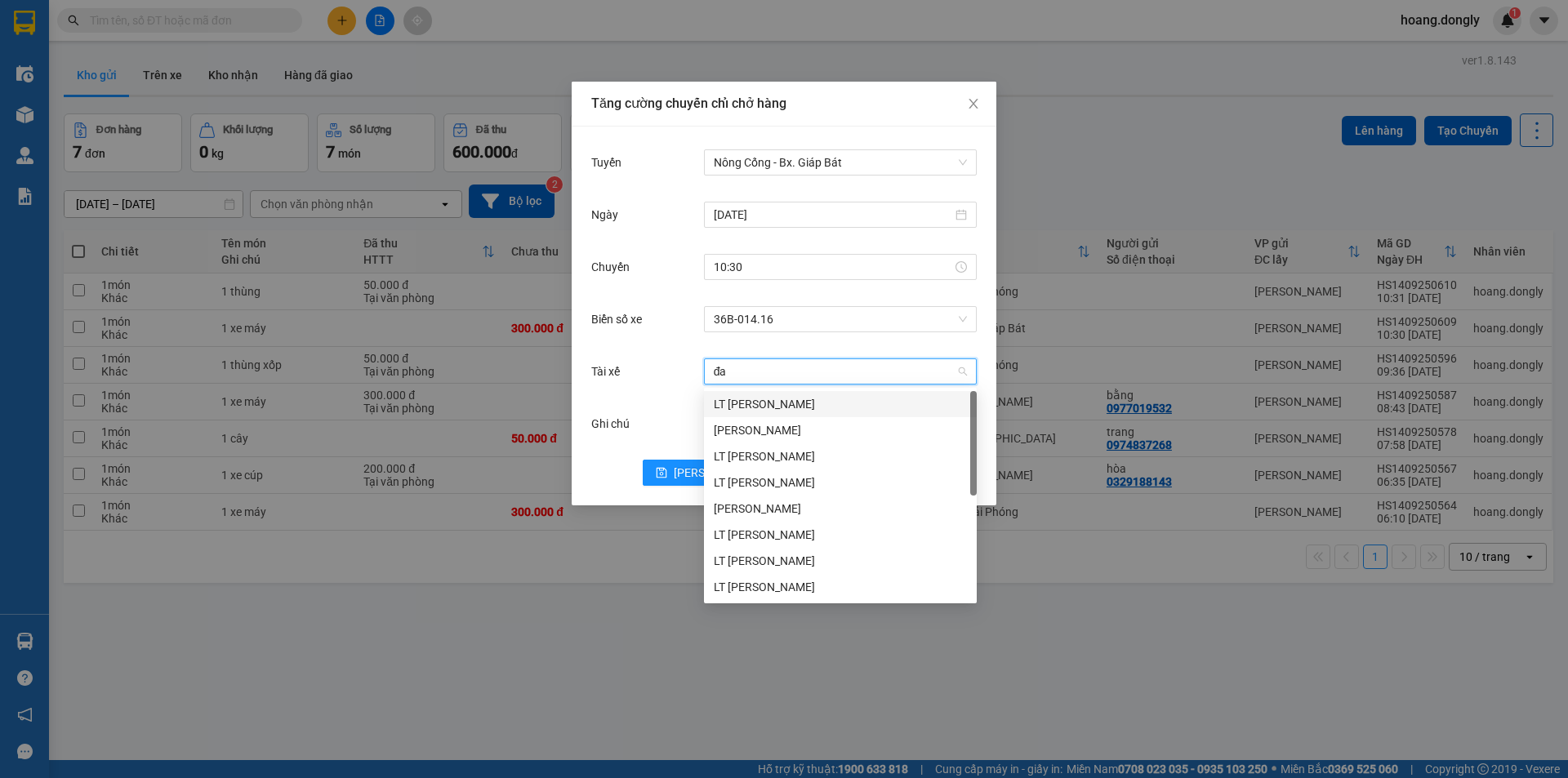
type input "đai"
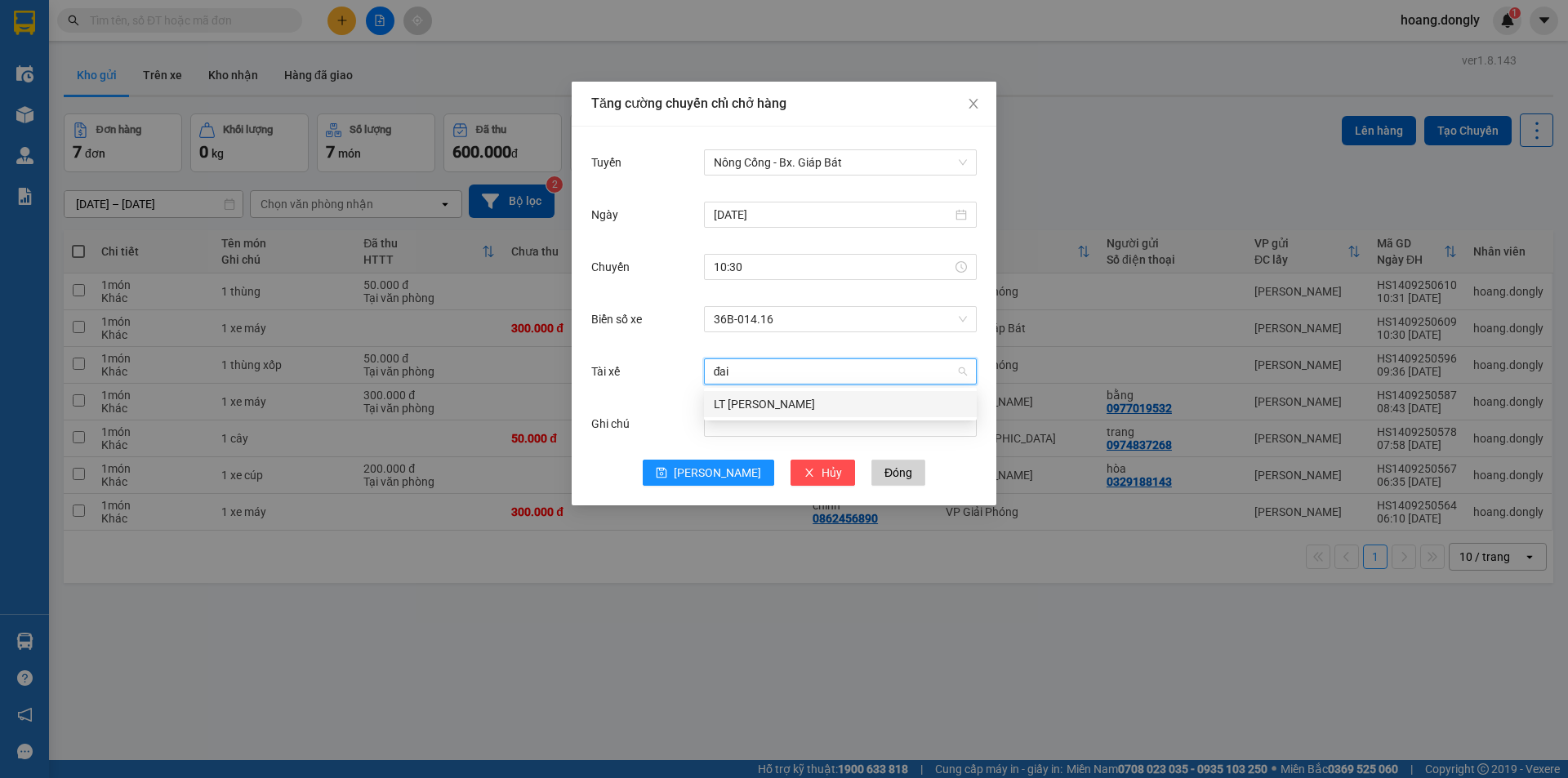
click at [743, 407] on div "LT [PERSON_NAME]" at bounding box center [840, 404] width 253 height 18
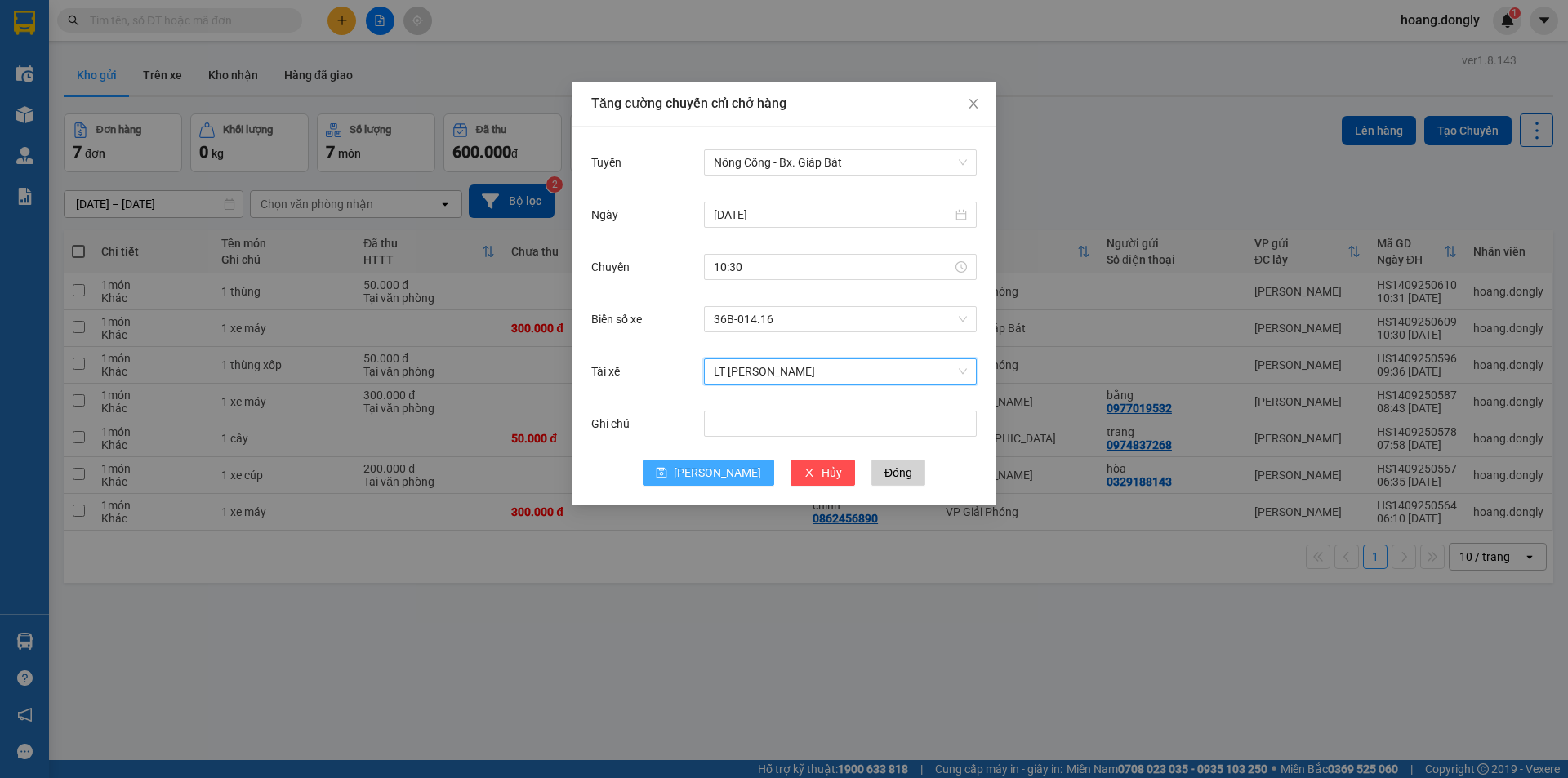
click at [703, 468] on button "[PERSON_NAME]" at bounding box center [708, 473] width 132 height 26
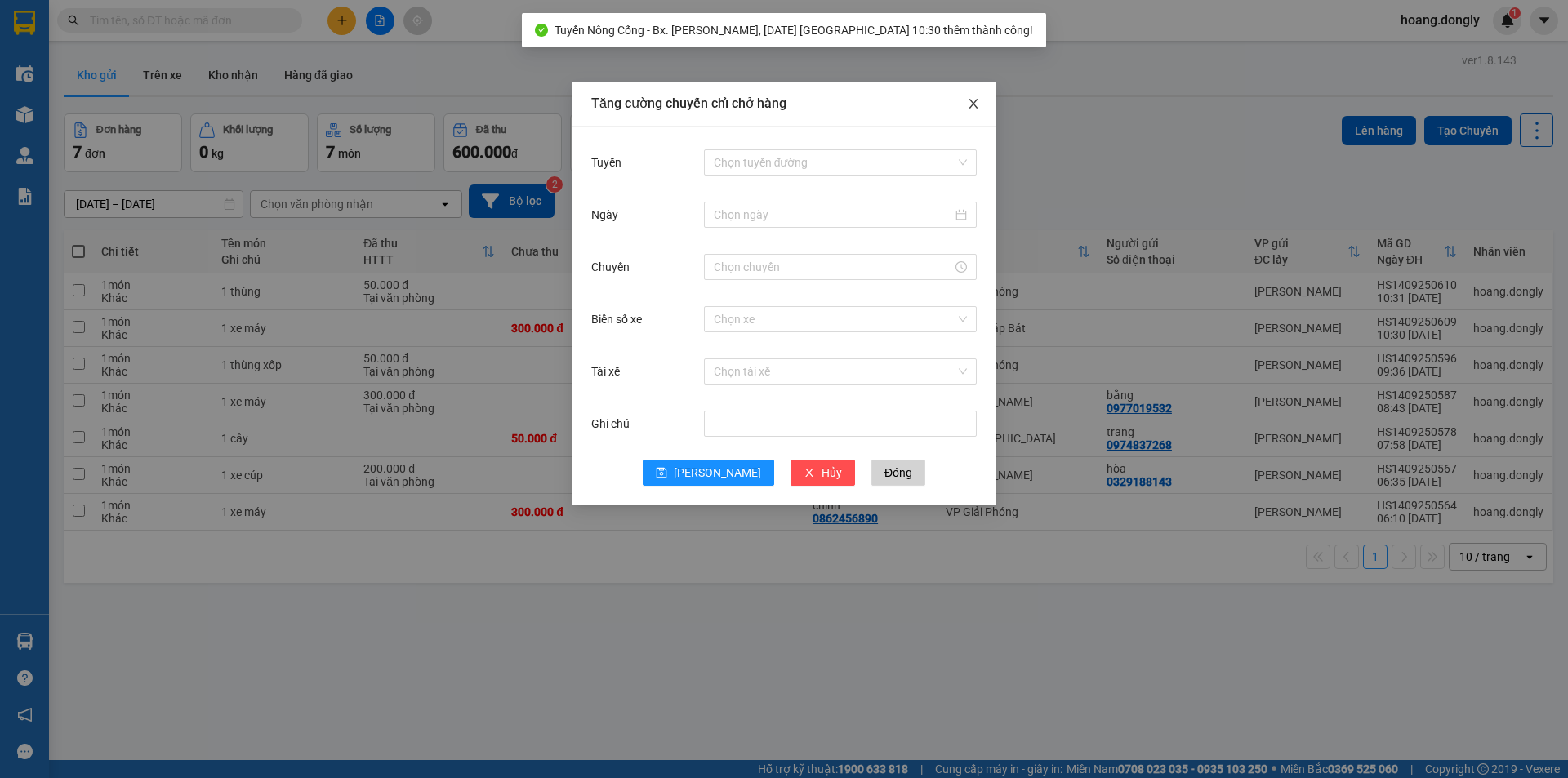
click at [975, 101] on icon "close" at bounding box center [973, 103] width 13 height 13
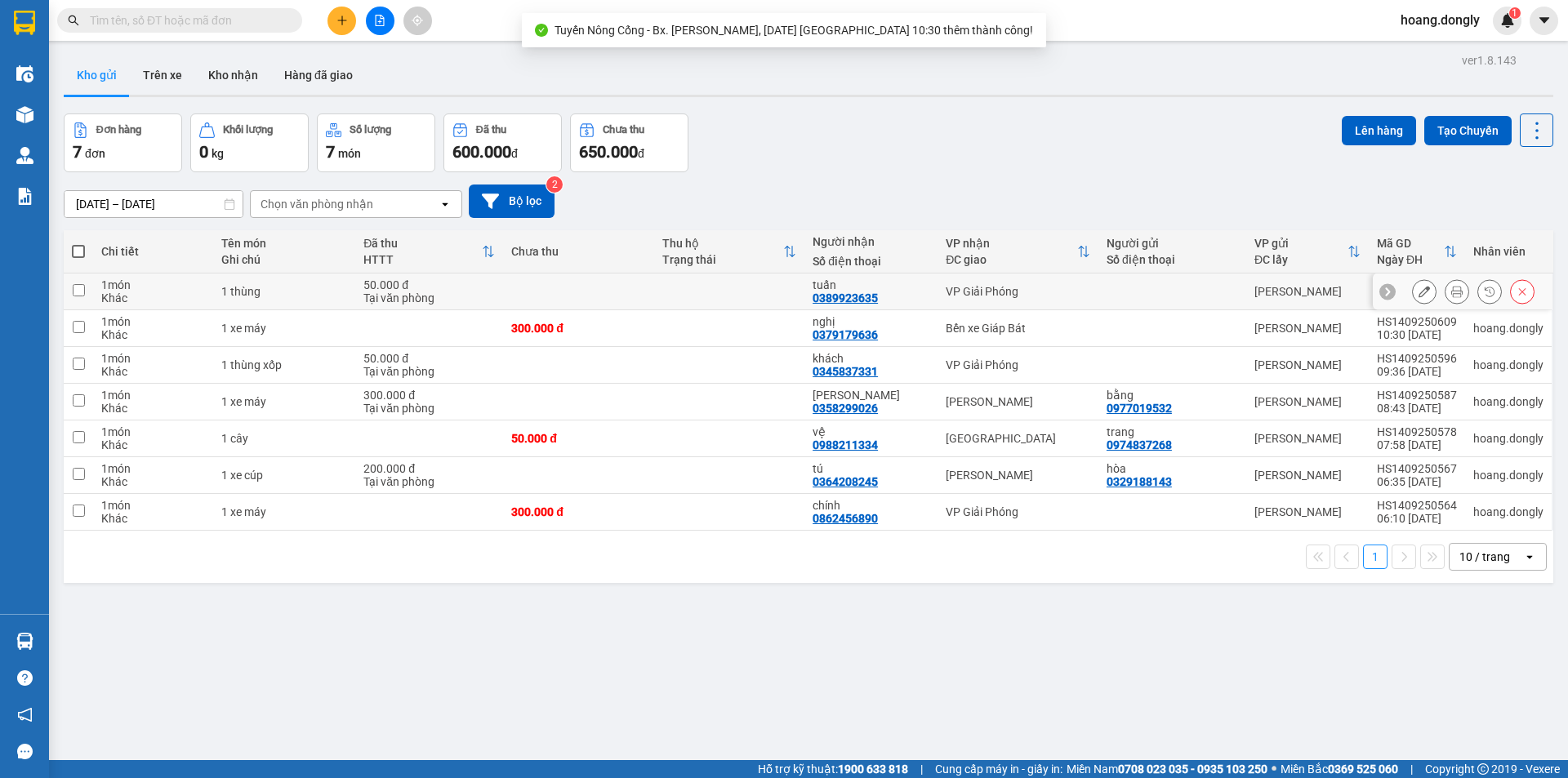
click at [243, 287] on div "1 thùng" at bounding box center [284, 291] width 126 height 13
checkbox input "true"
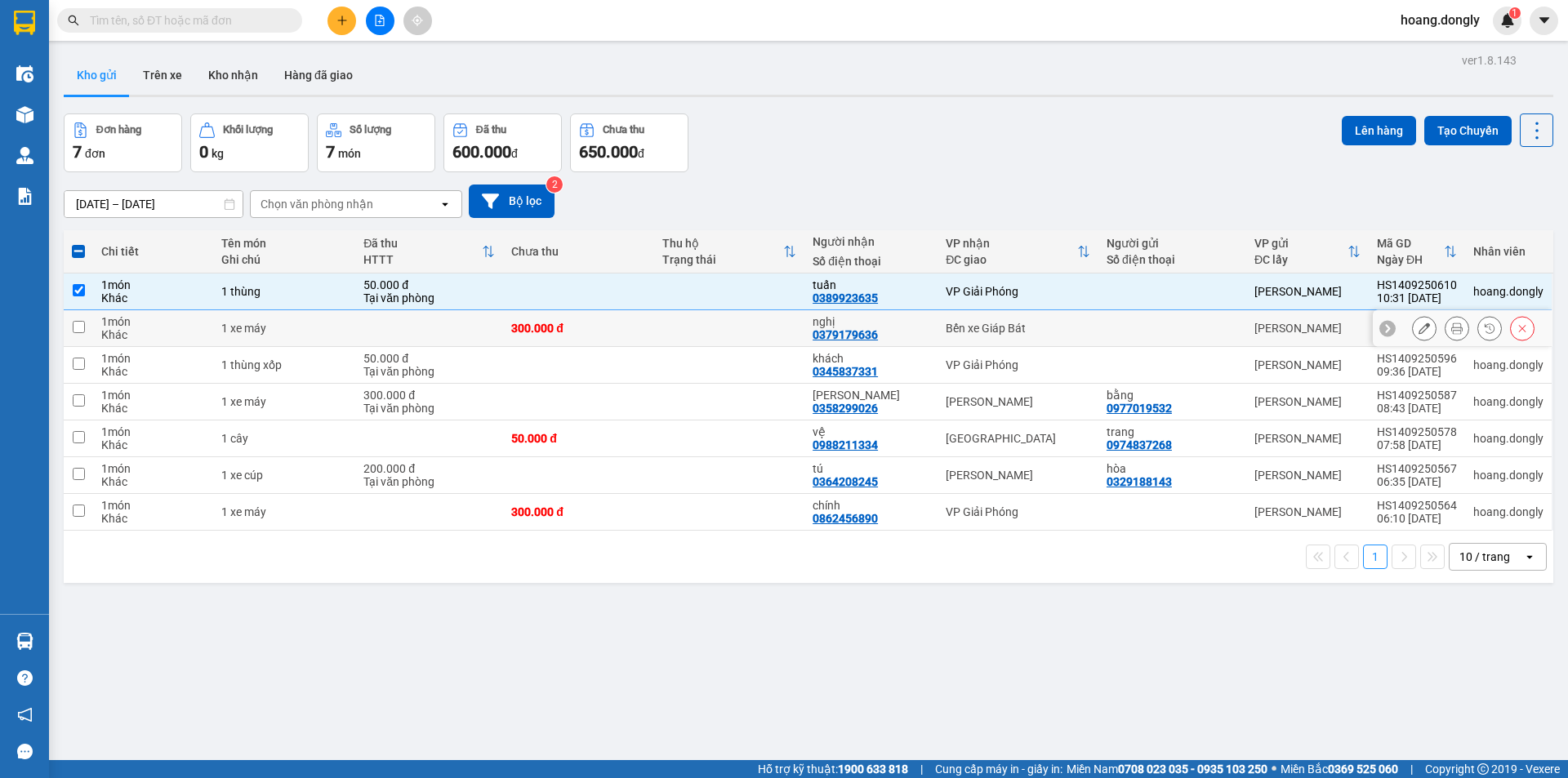
click at [166, 328] on div "Khác" at bounding box center [153, 334] width 103 height 13
checkbox input "true"
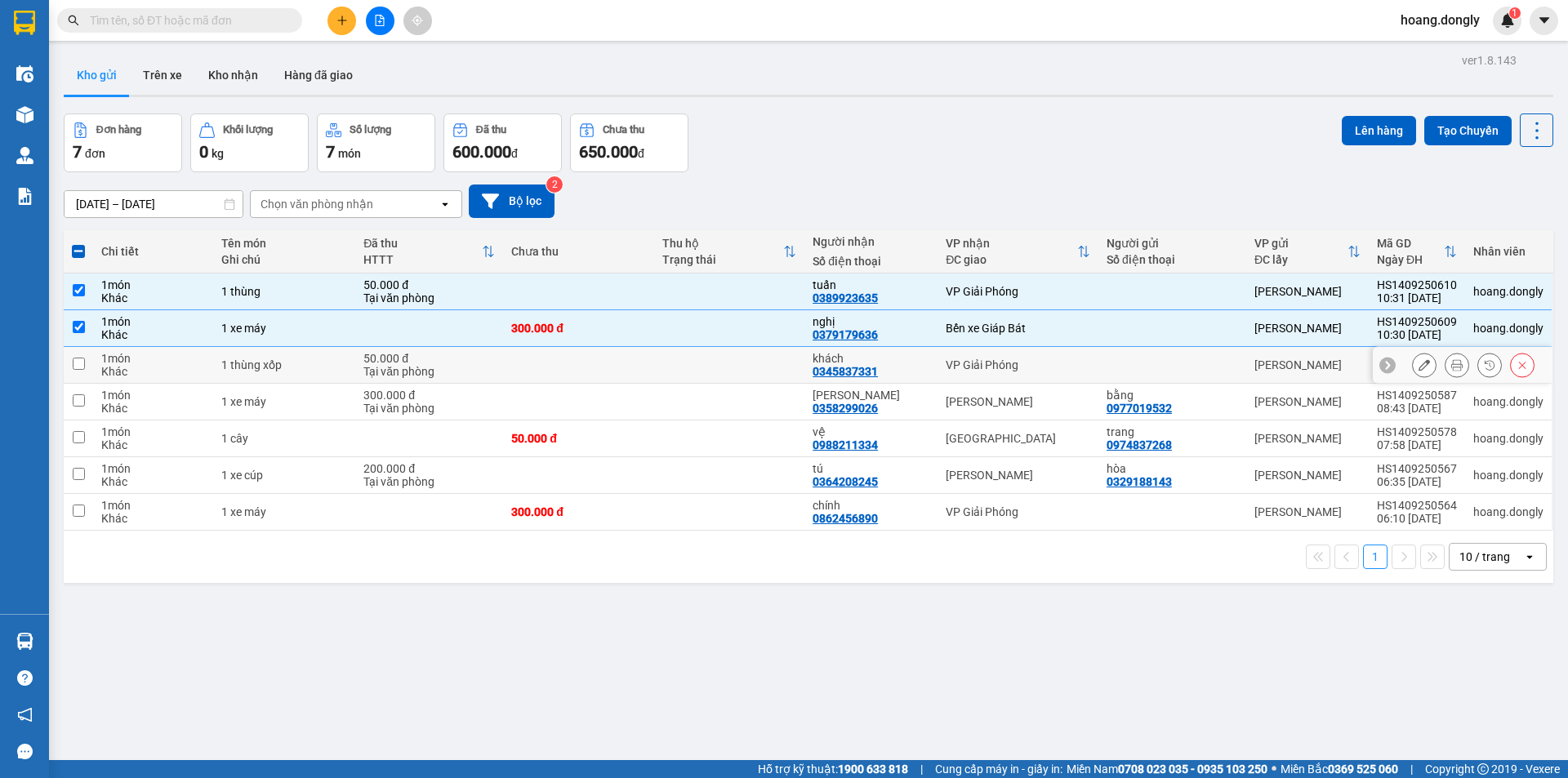
click at [160, 364] on div "1 món" at bounding box center [153, 358] width 103 height 13
checkbox input "true"
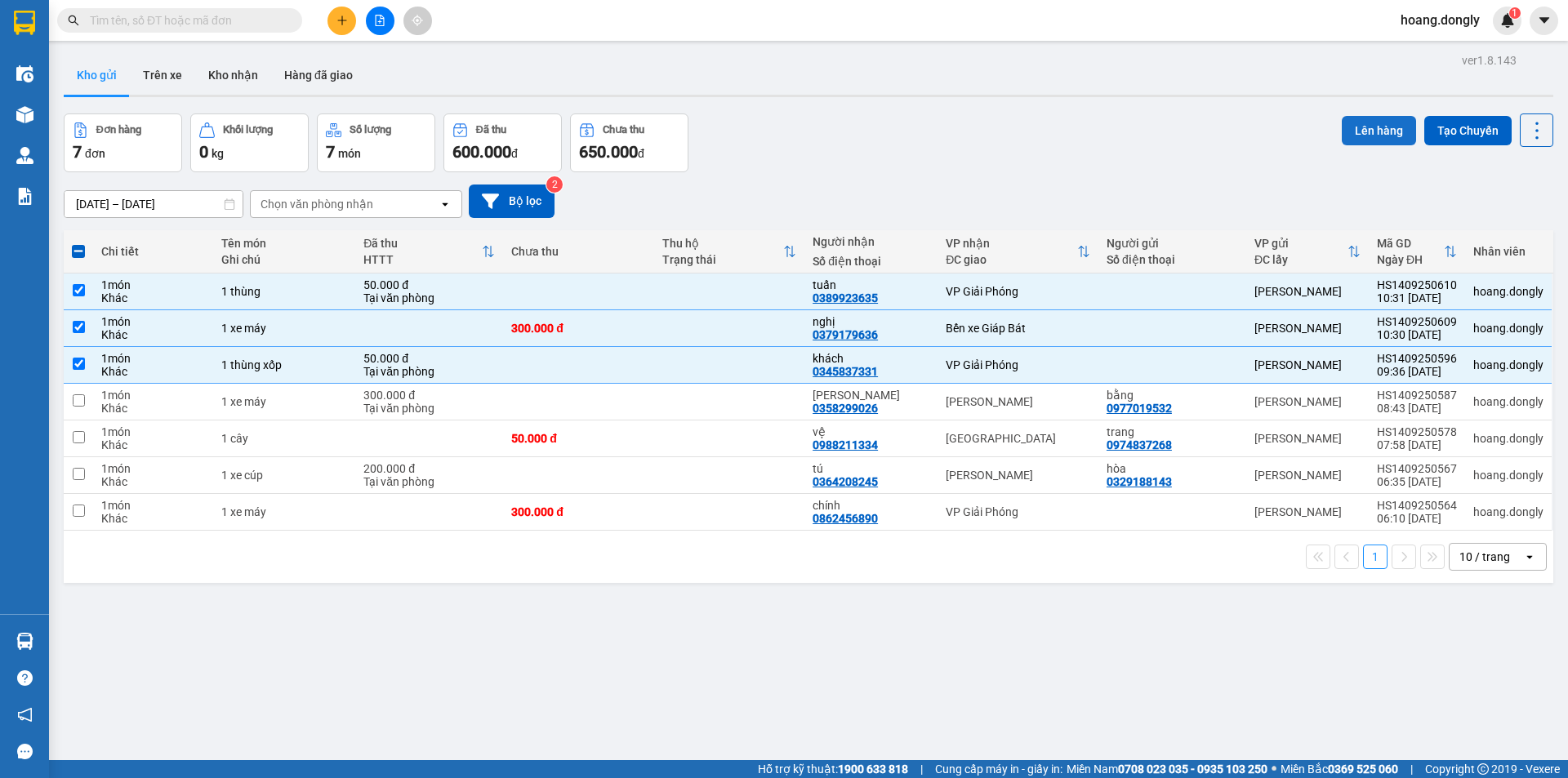
click at [1359, 127] on button "Lên hàng" at bounding box center [1378, 131] width 74 height 29
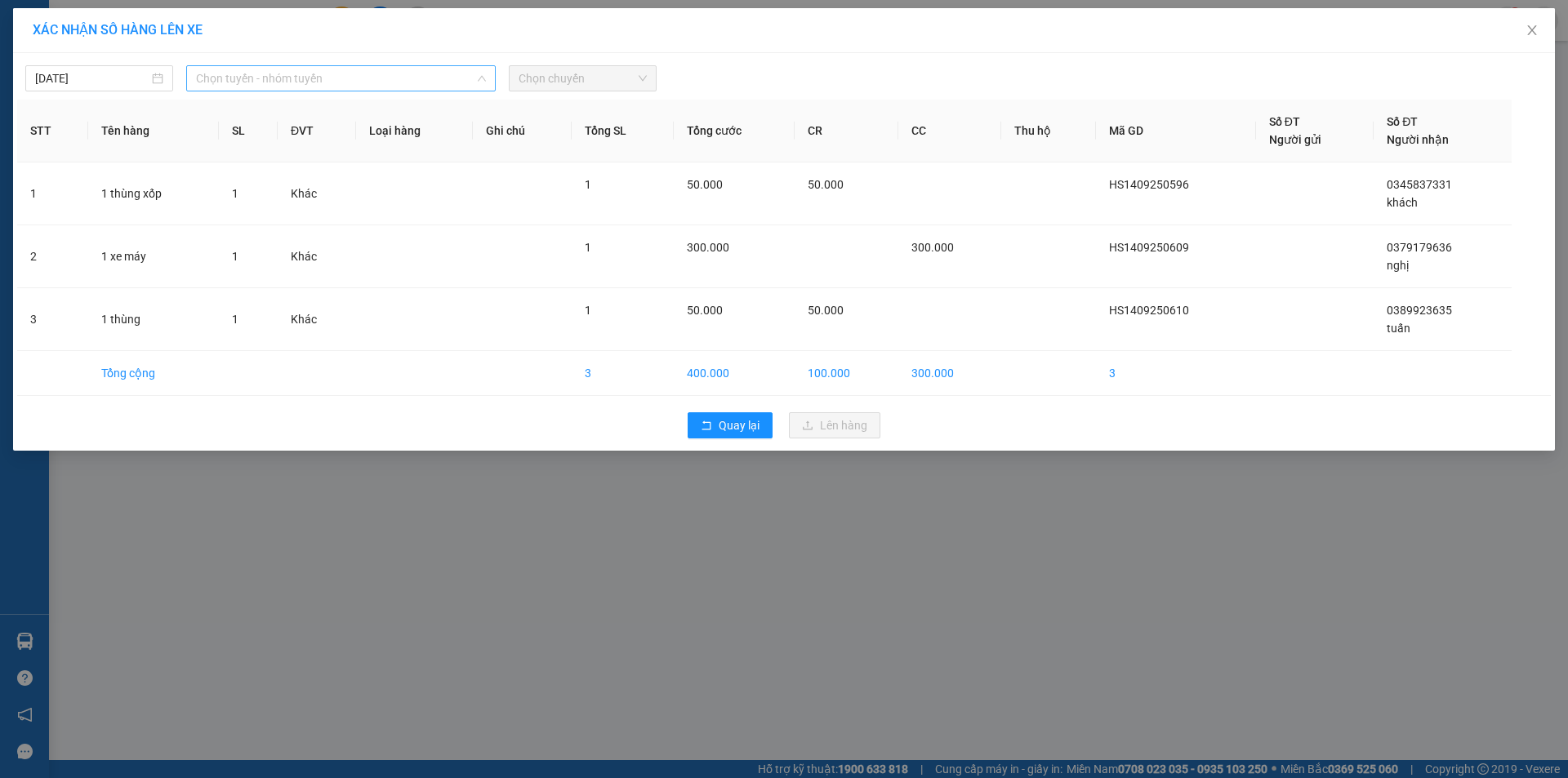
click at [385, 71] on span "Chọn tuyến - nhóm tuyến" at bounding box center [340, 78] width 289 height 24
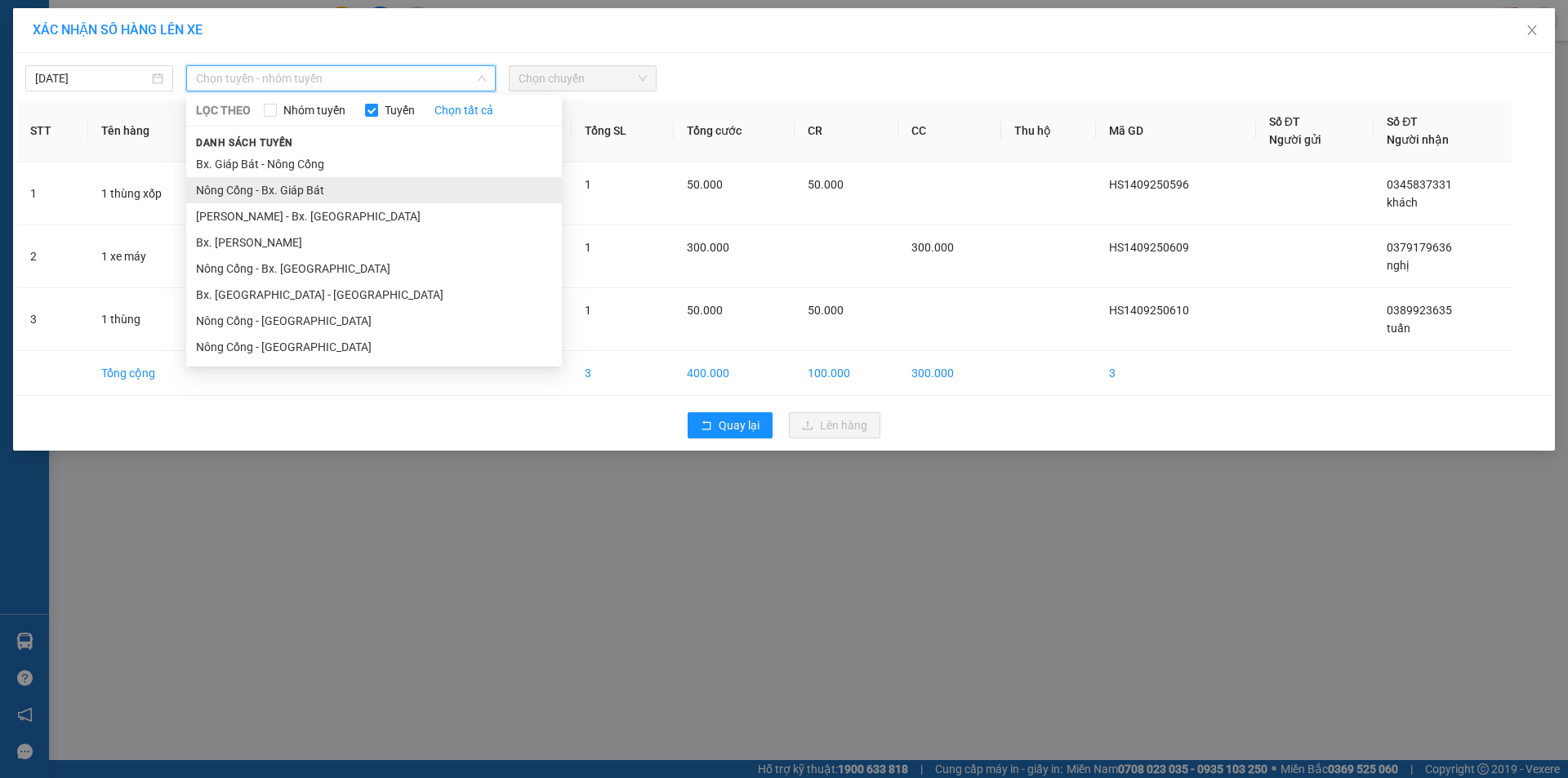
click at [304, 190] on li "Nông Cống - Bx. Giáp Bát" at bounding box center [374, 190] width 376 height 26
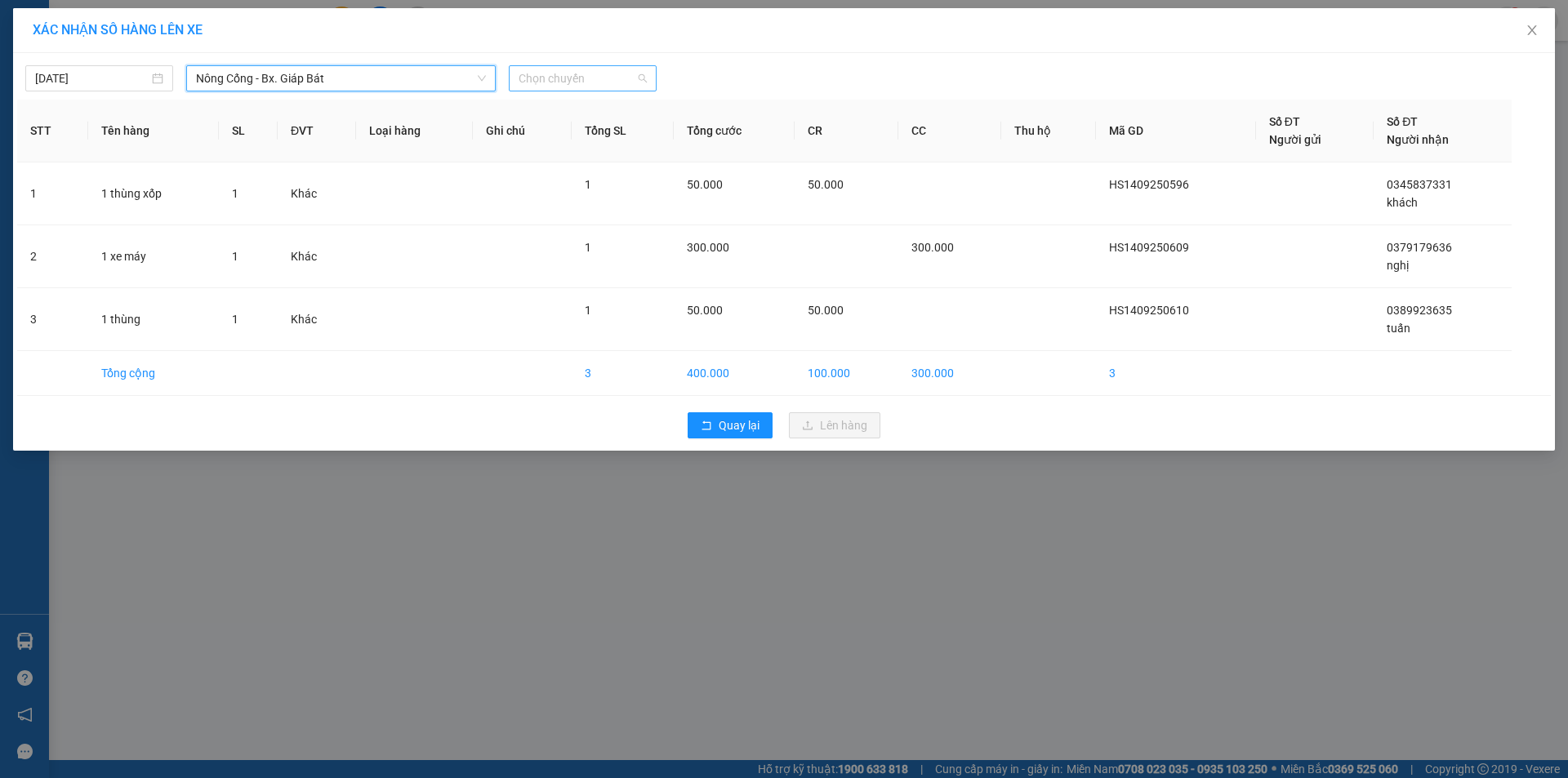
click at [614, 86] on span "Chọn chuyến" at bounding box center [582, 78] width 128 height 24
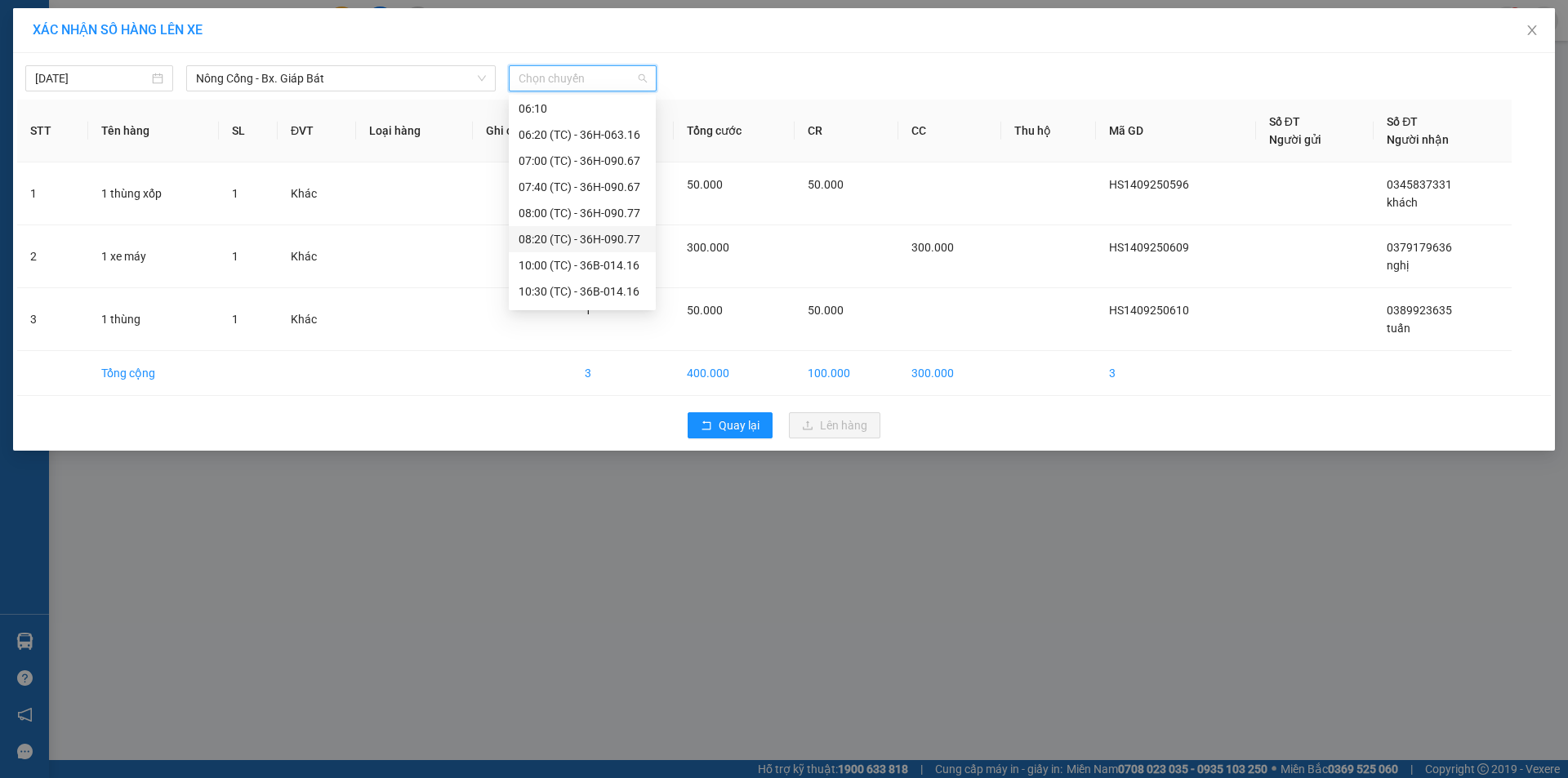
scroll to position [78, 0]
click at [570, 264] on div "10:30 (TC) - 36B-014.16" at bounding box center [582, 267] width 128 height 18
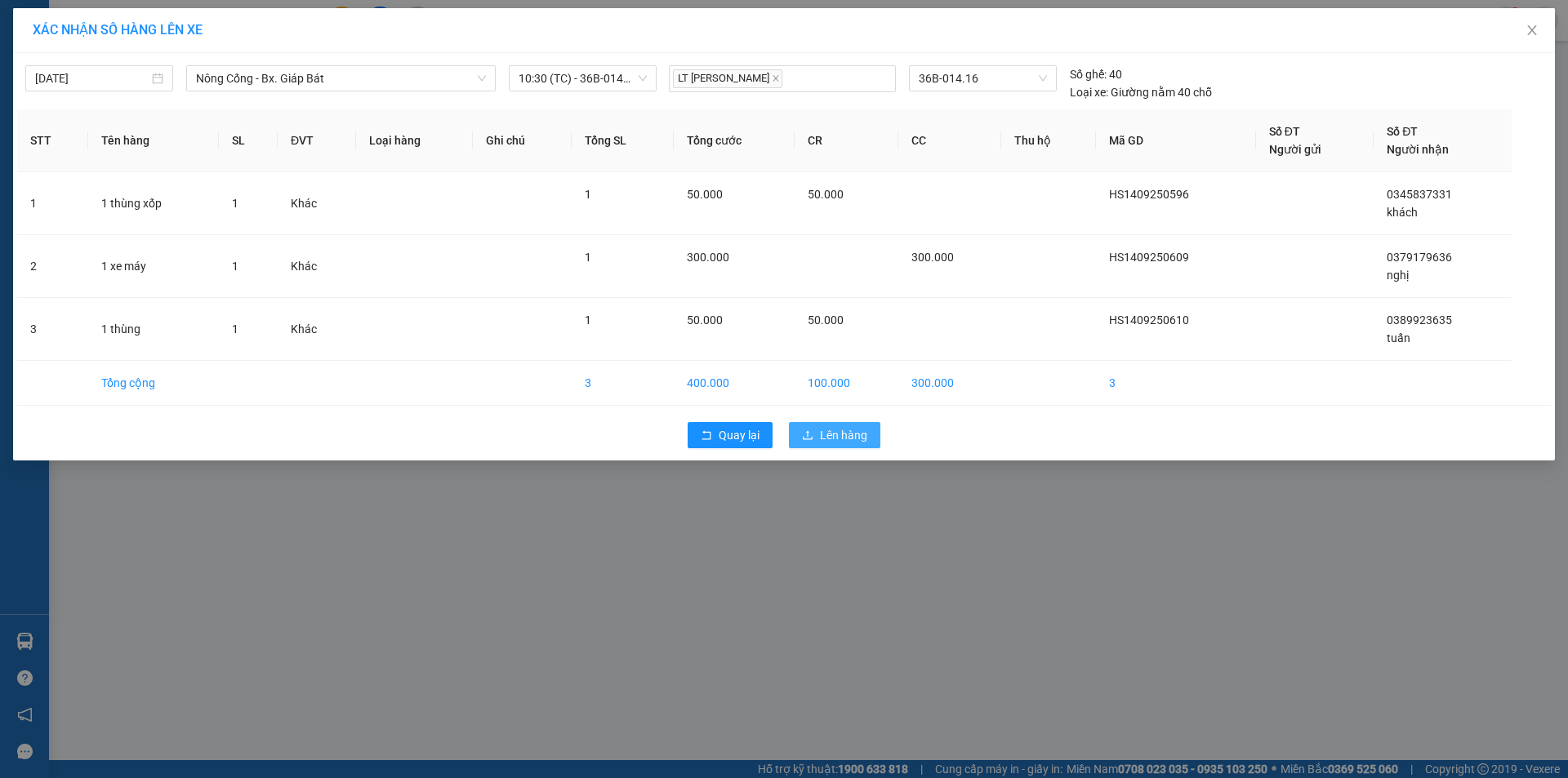
click at [850, 431] on span "Lên hàng" at bounding box center [843, 435] width 47 height 18
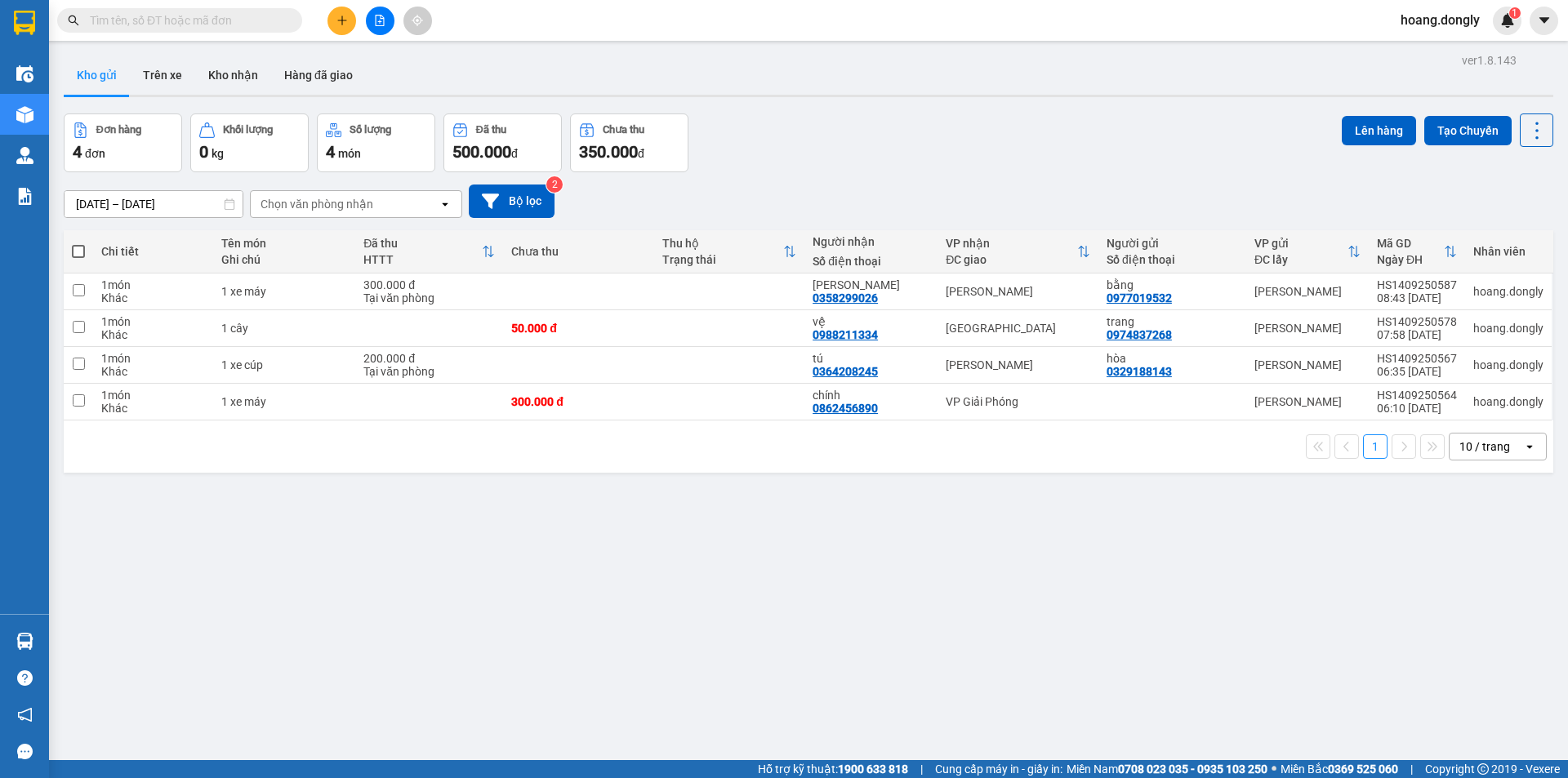
click at [350, 12] on button at bounding box center [341, 21] width 28 height 28
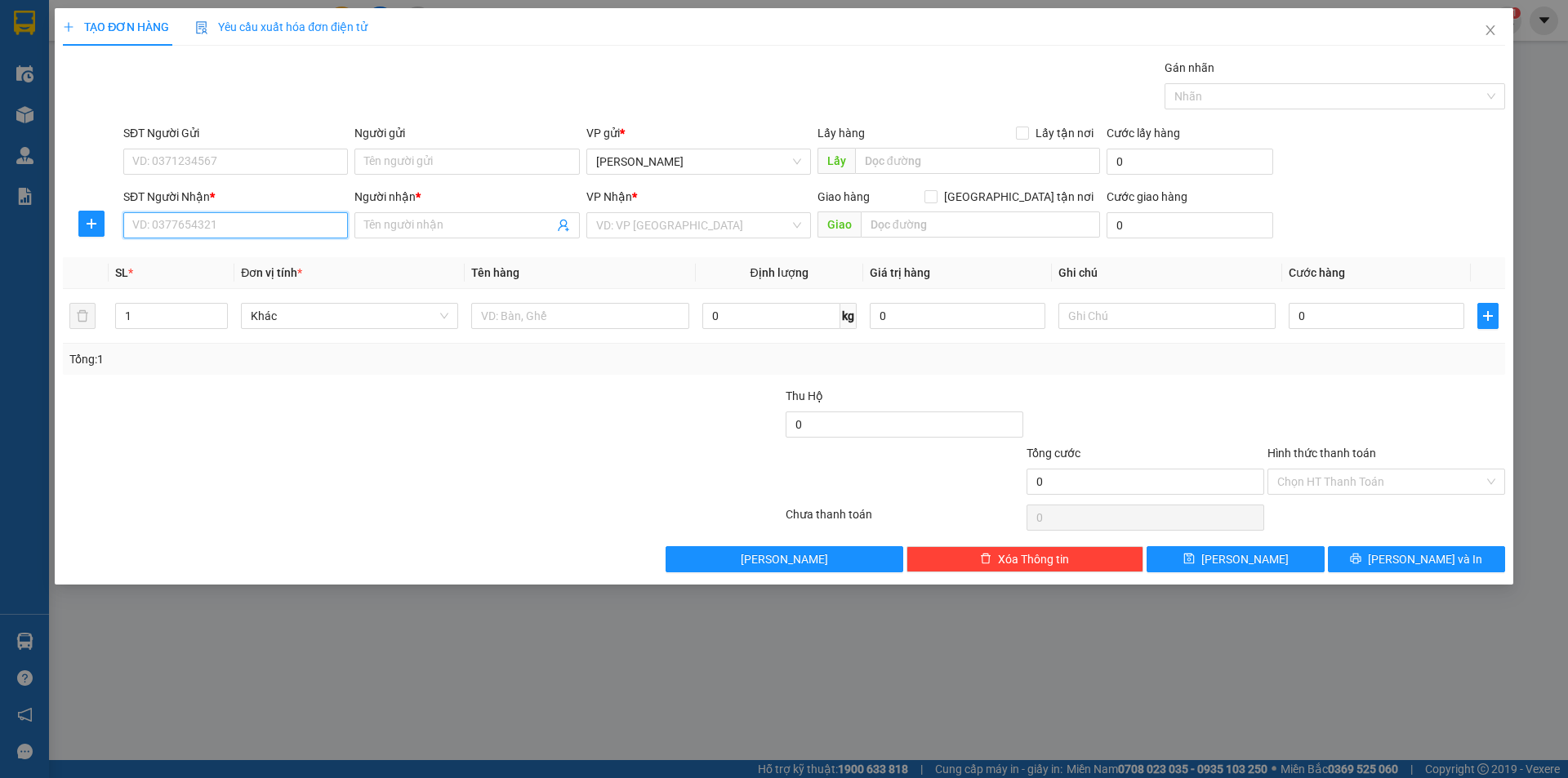
click at [261, 229] on input "SĐT Người Nhận *" at bounding box center [235, 225] width 225 height 26
type input "0964261939"
click at [419, 227] on input "Người nhận *" at bounding box center [458, 225] width 189 height 18
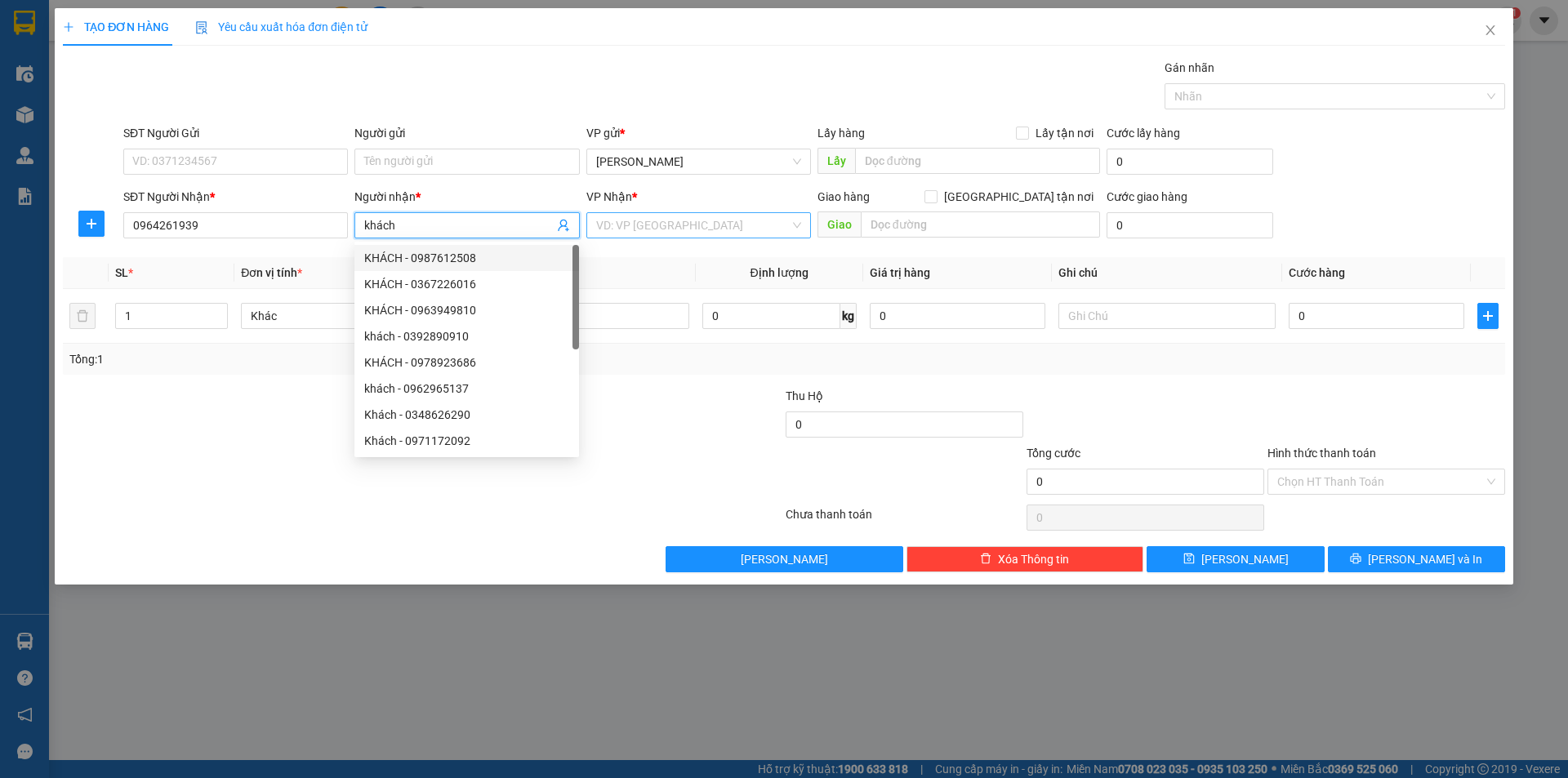
type input "khách"
click at [636, 220] on input "search" at bounding box center [693, 225] width 194 height 24
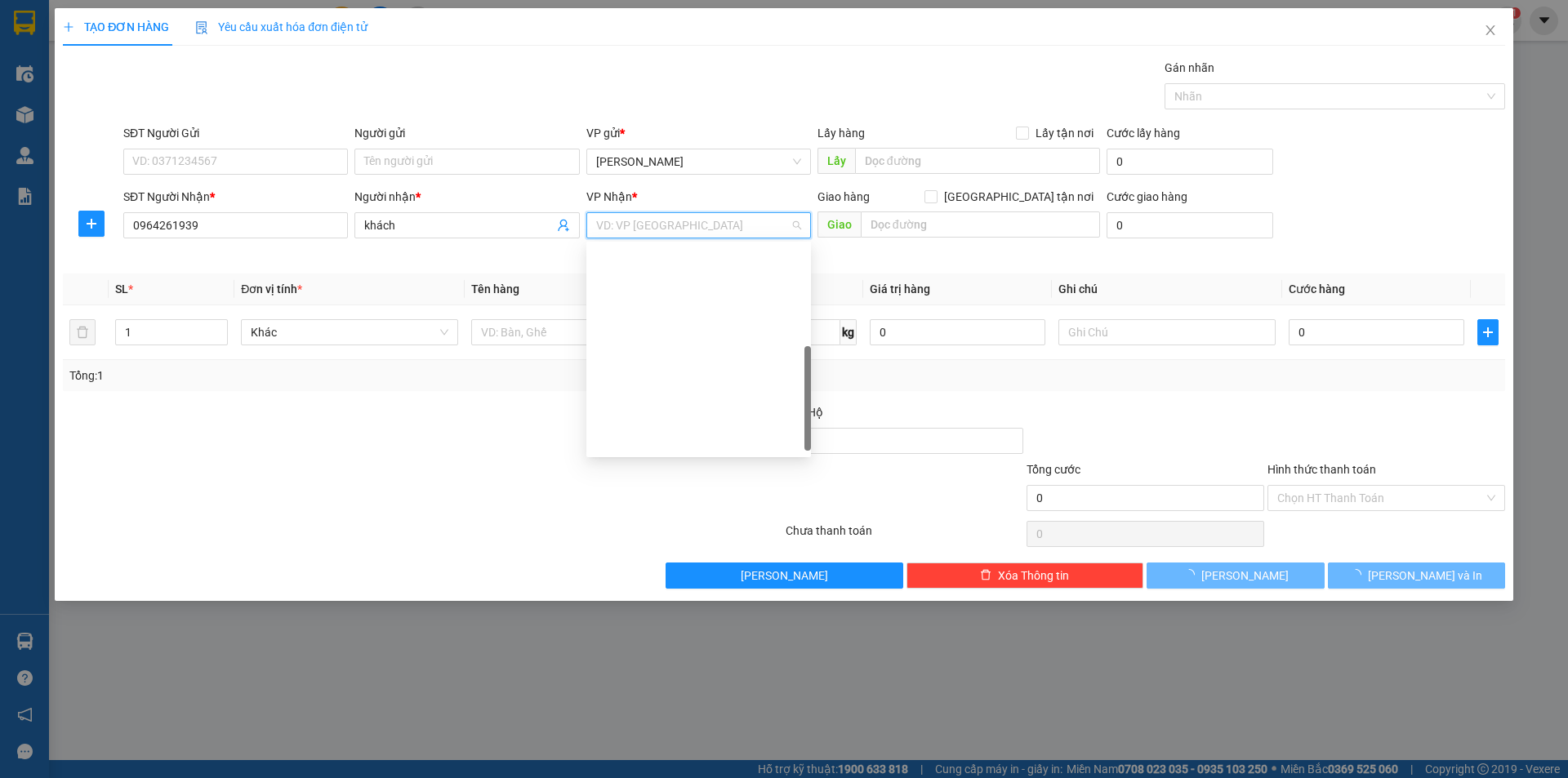
scroll to position [235, 0]
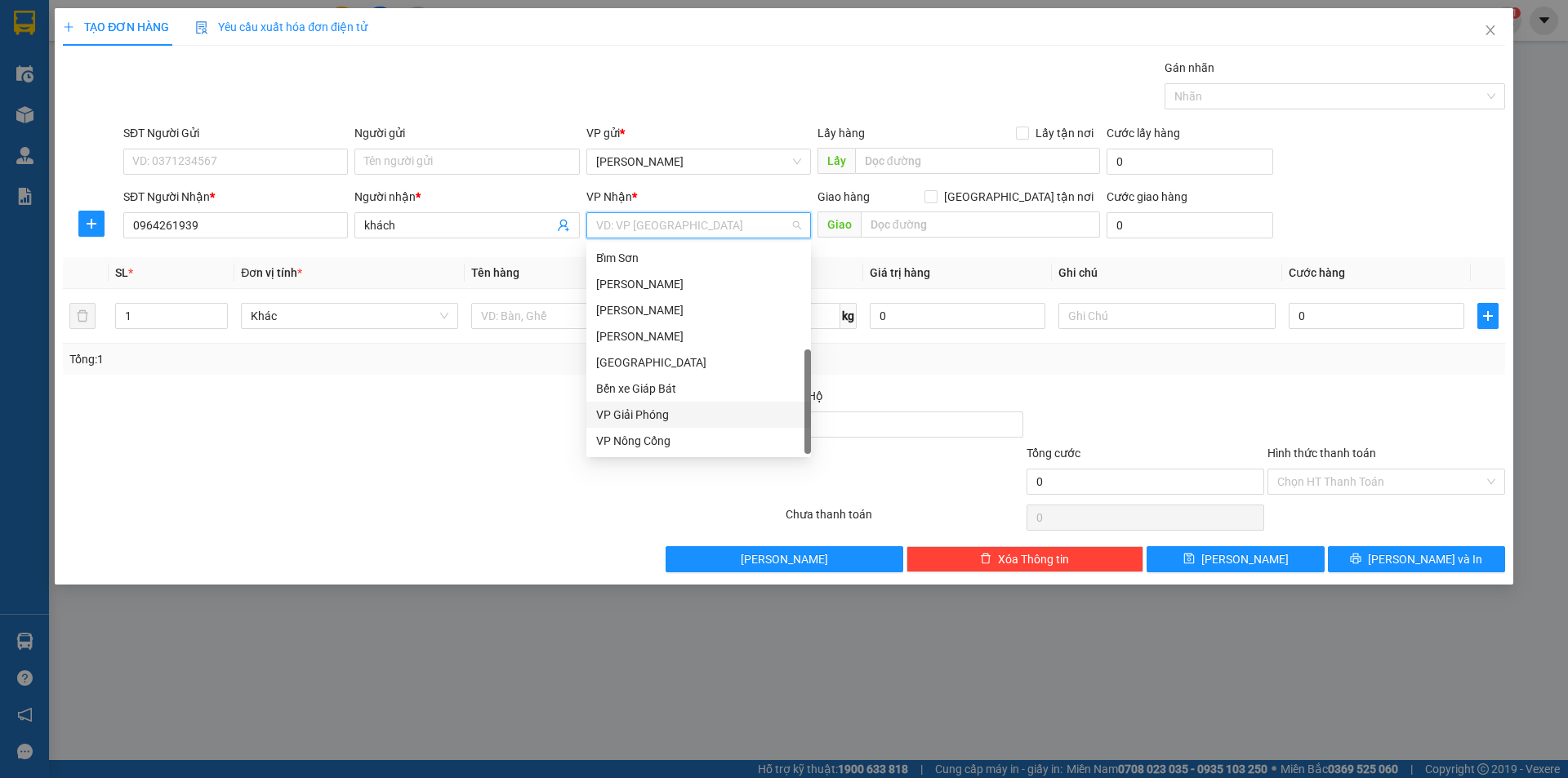
click at [648, 415] on div "VP Giải Phóng" at bounding box center [699, 414] width 205 height 18
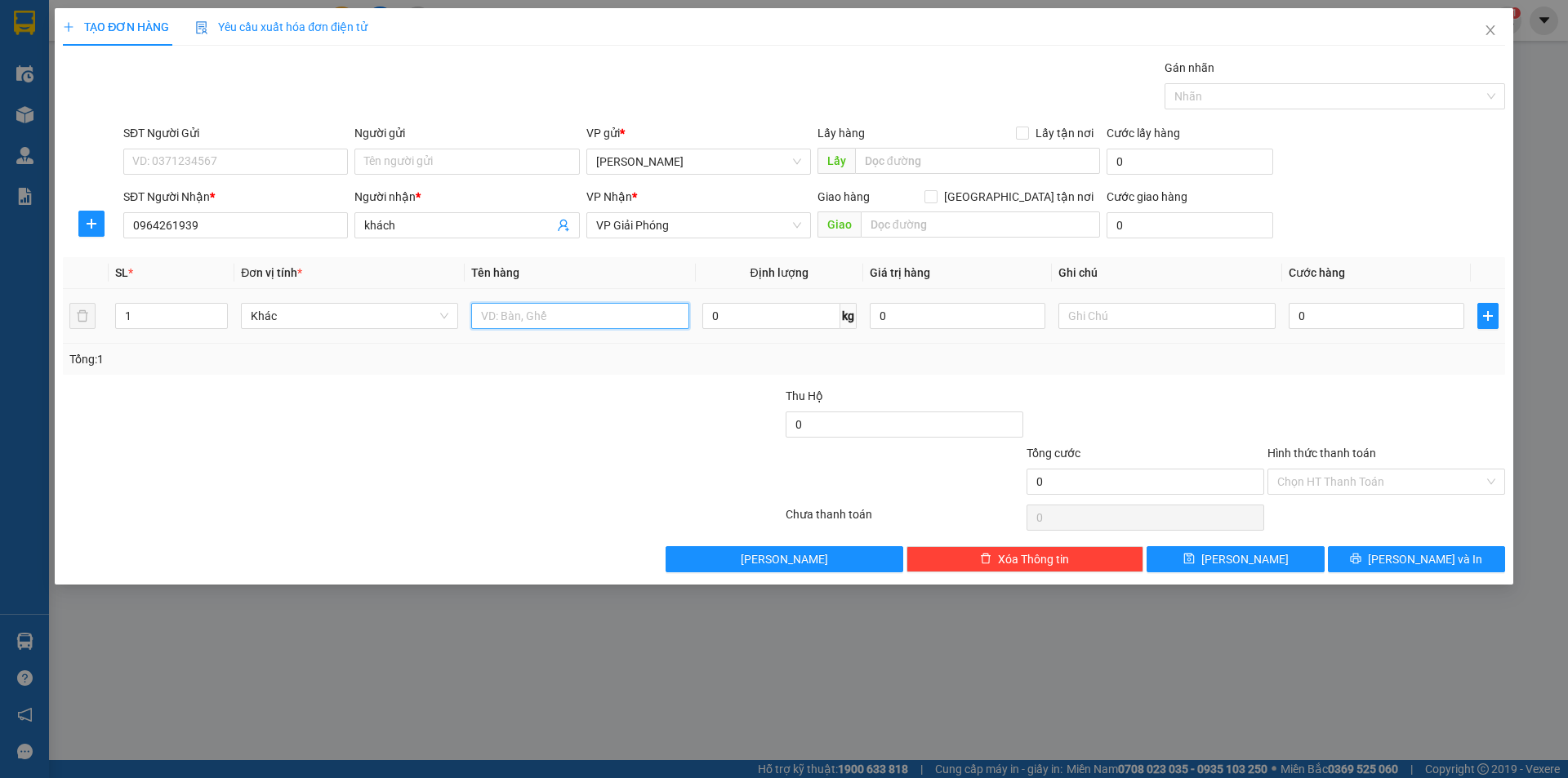
click at [513, 311] on input "text" at bounding box center [580, 316] width 217 height 26
type input "1 thùng xốp"
click at [1291, 312] on input "0" at bounding box center [1376, 316] width 176 height 26
click at [1293, 314] on input "0" at bounding box center [1376, 316] width 176 height 26
click at [1296, 318] on input "0" at bounding box center [1376, 316] width 176 height 26
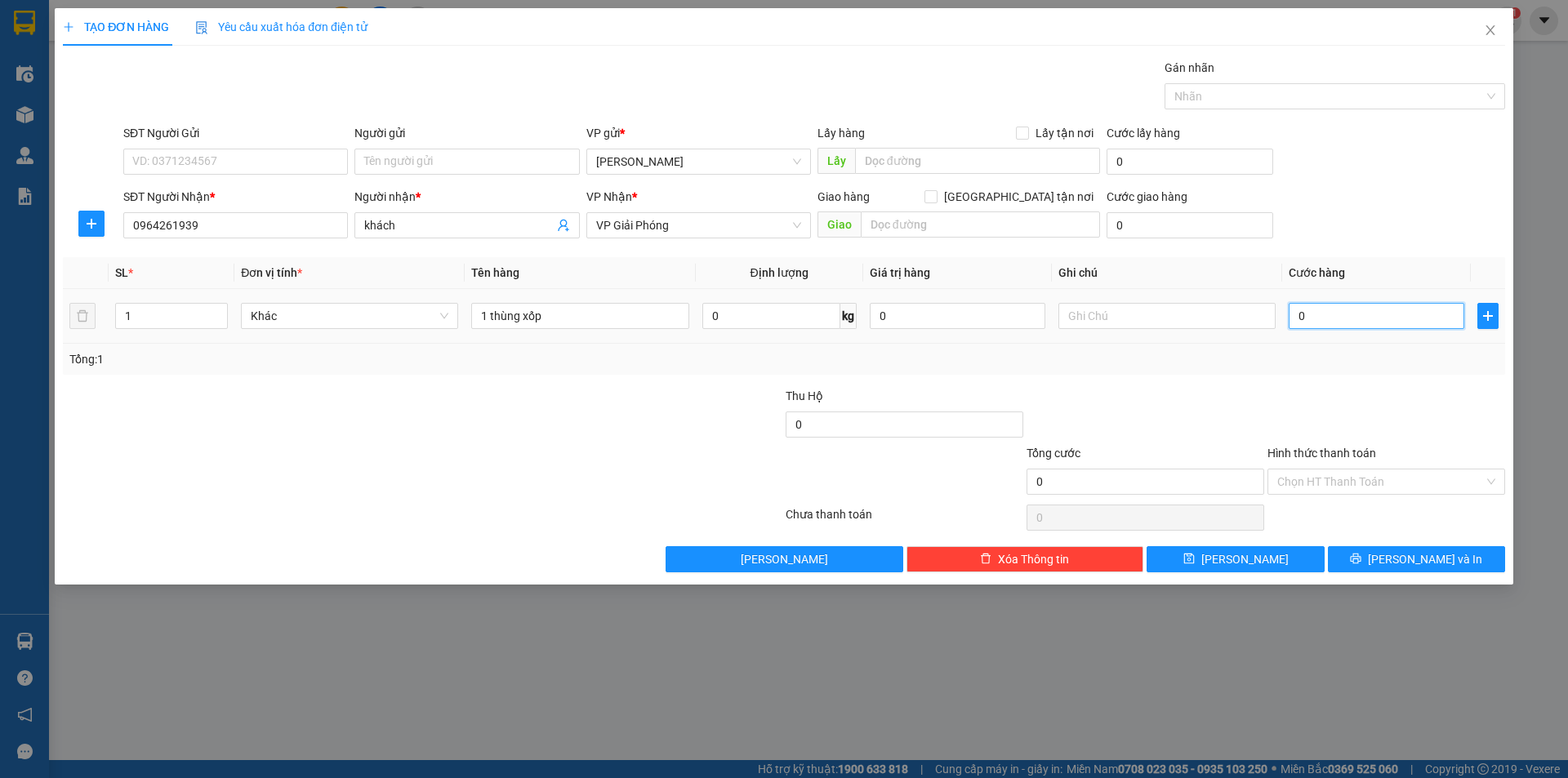
type input "50"
click at [1254, 383] on div "Transit Pickup Surcharge Ids Transit Deliver Surcharge Ids Transit Deliver Surc…" at bounding box center [784, 315] width 1442 height 513
type input "50.000"
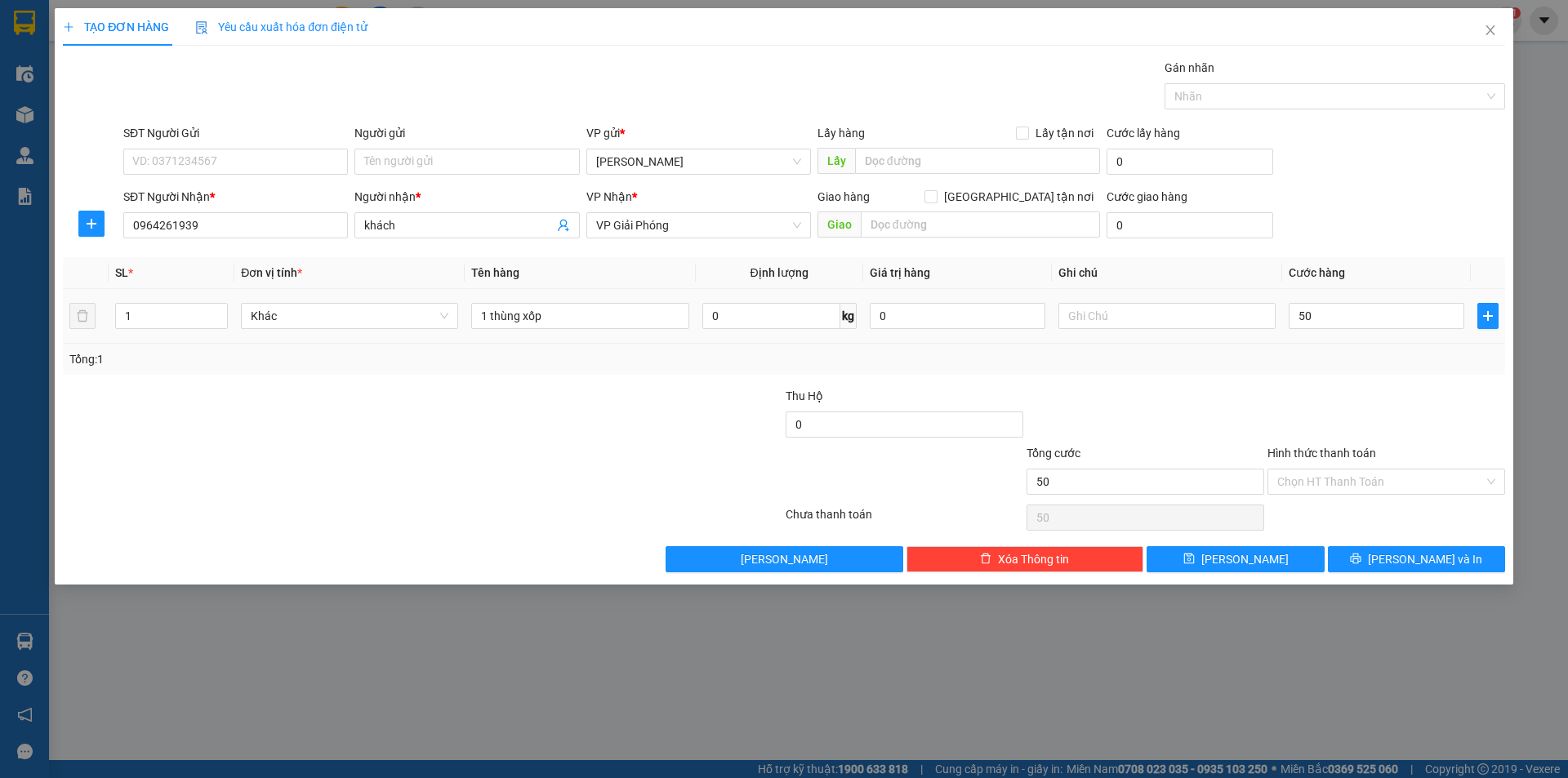
type input "50.000"
click at [1441, 562] on span "[PERSON_NAME] và In" at bounding box center [1424, 559] width 115 height 18
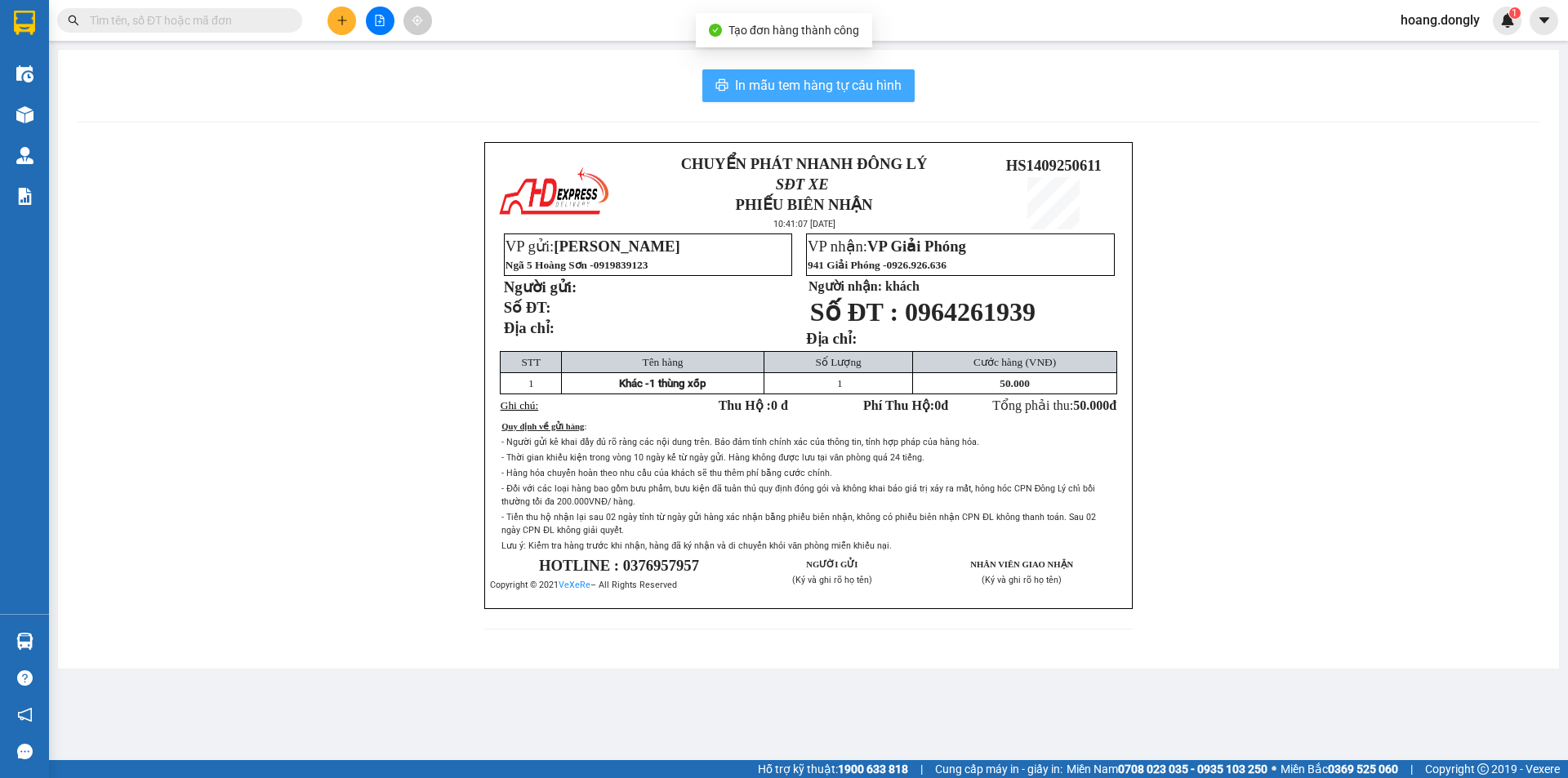
click at [823, 88] on span "In mẫu tem hàng tự cấu hình" at bounding box center [818, 85] width 166 height 21
